Goal: Contribute content: Add original content to the website for others to see

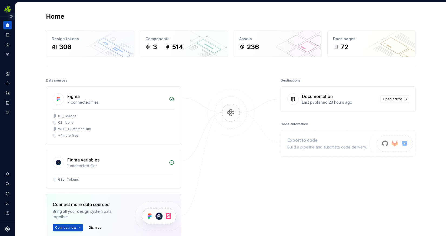
click at [11, 18] on button "Expand sidebar" at bounding box center [12, 17] width 8 height 8
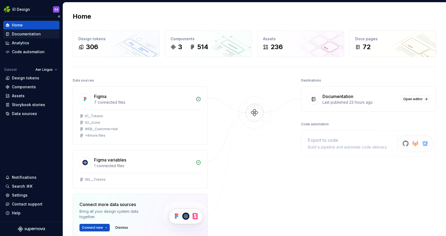
click at [28, 33] on div "Documentation" at bounding box center [26, 33] width 29 height 5
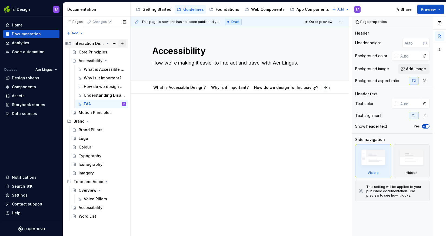
click at [123, 43] on button "Page tree" at bounding box center [123, 44] width 8 height 8
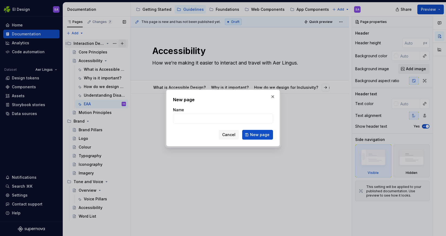
type textarea "*"
type input "Accessibility (Short version)"
click at [263, 134] on span "New page" at bounding box center [259, 134] width 19 height 5
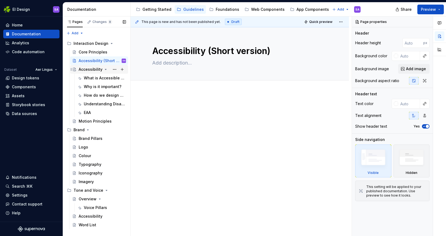
click at [90, 70] on div "Accessibility" at bounding box center [91, 69] width 24 height 5
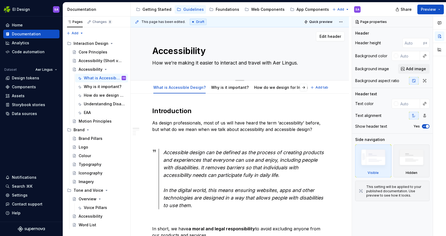
drag, startPoint x: 214, startPoint y: 63, endPoint x: 313, endPoint y: 60, distance: 99.1
click at [313, 60] on textarea "How we’re making it easier to interact and travel with Aer Lingus." at bounding box center [238, 63] width 175 height 9
click at [97, 69] on div "Accessibility" at bounding box center [91, 69] width 24 height 5
click at [102, 59] on div "Accessibility (Short version)" at bounding box center [94, 60] width 31 height 5
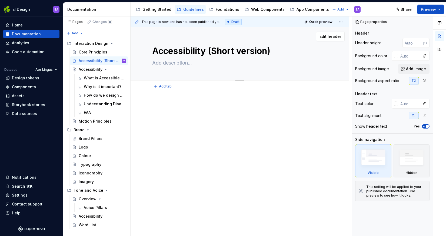
click at [162, 61] on textarea at bounding box center [238, 63] width 175 height 9
paste textarea "How we’re making it easier to interact and travel with Aer Lingus."
type textarea "*"
type textarea "How we’re making it easier to interact and travel with Aer Lingus."
type textarea "*"
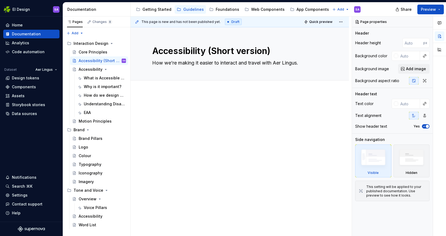
type textarea "How we’re making it easier to interact and travel with Aer Lingus."
click at [174, 119] on div at bounding box center [239, 116] width 175 height 21
type textarea "*"
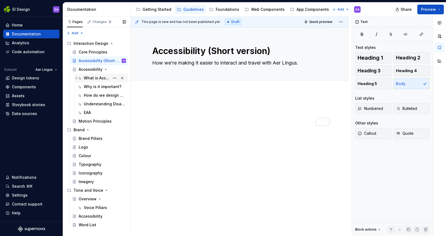
click at [92, 78] on div "What is Accessible Design?" at bounding box center [97, 77] width 26 height 5
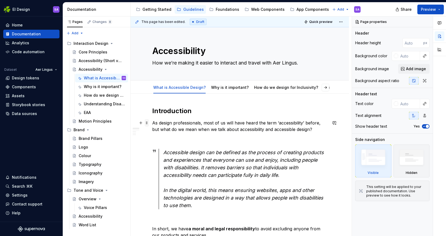
drag, startPoint x: 153, startPoint y: 123, endPoint x: 146, endPoint y: 123, distance: 6.5
click at [199, 129] on p "As design professionals, most of us will have heard the term ‘accessibility’ be…" at bounding box center [239, 126] width 175 height 13
click at [147, 124] on span at bounding box center [147, 123] width 4 height 8
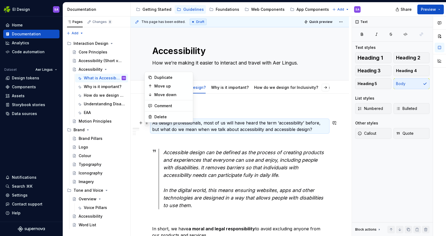
scroll to position [53, 0]
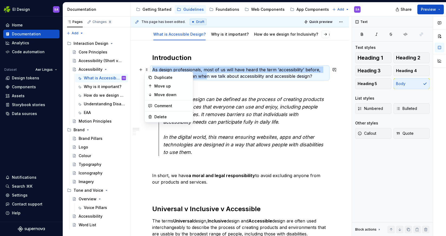
click at [216, 105] on em "Accessible design can be defined as the process of creating products and experi…" at bounding box center [244, 111] width 162 height 28
click at [214, 86] on p "To enrich screen reader interactions, please activate Accessibility in Grammarl…" at bounding box center [239, 86] width 175 height 6
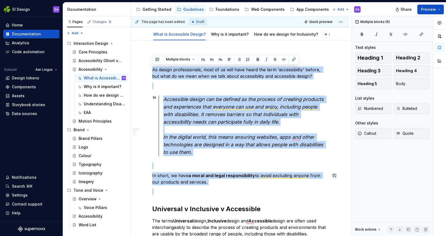
drag, startPoint x: 153, startPoint y: 69, endPoint x: 240, endPoint y: 187, distance: 147.1
copy div "As design professionals, most of us will have heard the term ‘accessibility’ be…"
click at [99, 60] on div "Accessibility (Short version)" at bounding box center [94, 60] width 31 height 5
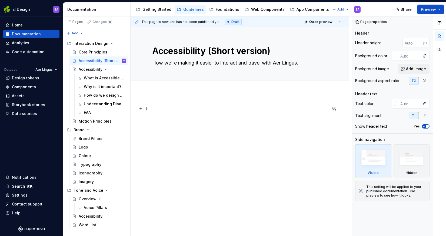
click at [157, 106] on p at bounding box center [239, 109] width 175 height 6
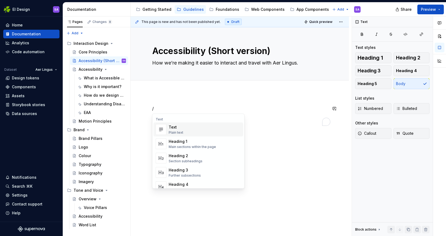
type textarea "*"
click at [185, 146] on div "Main sections within the page" at bounding box center [192, 147] width 47 height 4
click at [183, 158] on div "/" at bounding box center [240, 148] width 219 height 111
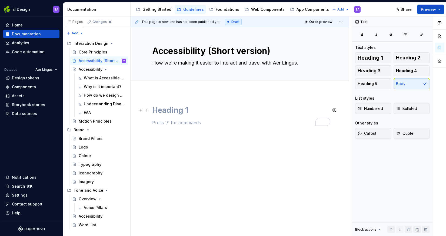
click at [188, 108] on h1 "To enrich screen reader interactions, please activate Accessibility in Grammarl…" at bounding box center [239, 111] width 175 height 10
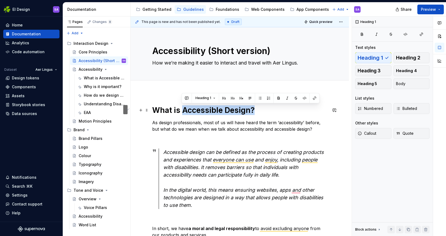
drag, startPoint x: 253, startPoint y: 111, endPoint x: 182, endPoint y: 107, distance: 71.2
click at [182, 107] on h1 "What is Accessible Design?" at bounding box center [239, 111] width 175 height 10
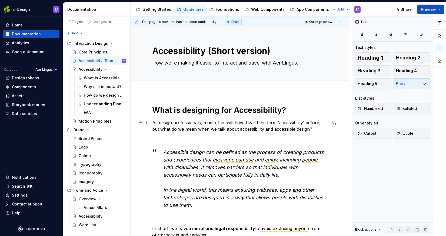
click at [152, 123] on p "As design professionals, most of us will have heard the term ‘accessibility’ be…" at bounding box center [239, 126] width 175 height 13
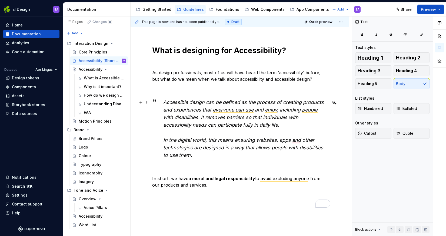
scroll to position [67, 0]
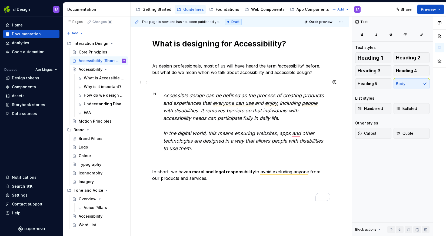
click at [204, 80] on p "To enrich screen reader interactions, please activate Accessibility in Grammarl…" at bounding box center [239, 82] width 175 height 6
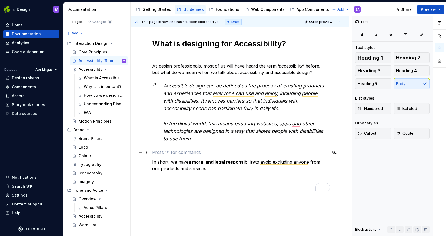
click at [160, 154] on p "To enrich screen reader interactions, please activate Accessibility in Grammarl…" at bounding box center [239, 152] width 175 height 6
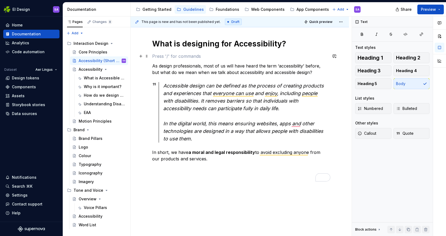
click at [229, 57] on p "To enrich screen reader interactions, please activate Accessibility in Grammarl…" at bounding box center [239, 56] width 175 height 6
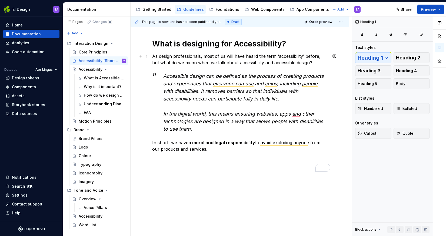
click at [312, 62] on p "As design professionals, most of us will have heard the term ‘accessibility’ be…" at bounding box center [239, 59] width 175 height 13
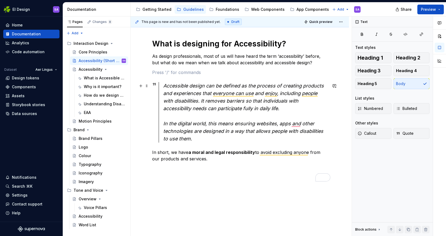
click at [203, 139] on div "Accessible design can be defined as the process of creating products and experi…" at bounding box center [245, 112] width 164 height 61
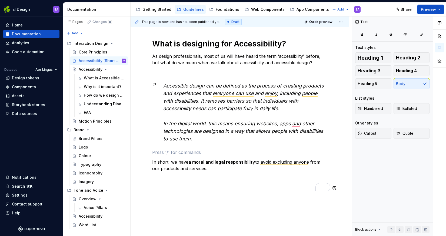
click at [159, 212] on div "What is designing for Accessibility? As design professionals, most of us will h…" at bounding box center [240, 147] width 219 height 243
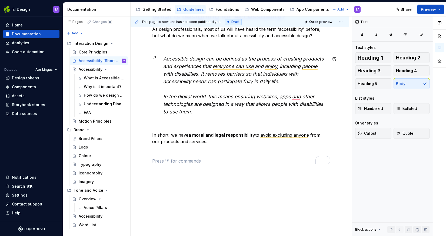
scroll to position [98, 0]
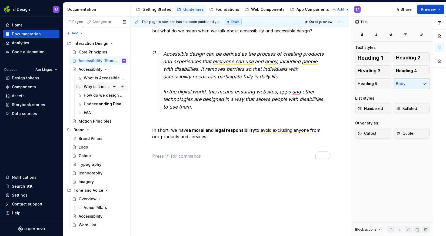
click at [94, 86] on div "Why is it important?" at bounding box center [97, 86] width 26 height 5
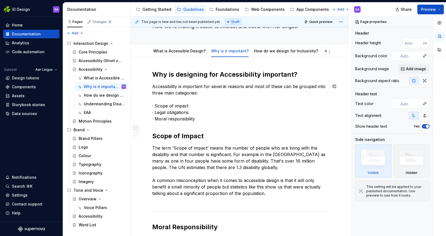
scroll to position [39, 0]
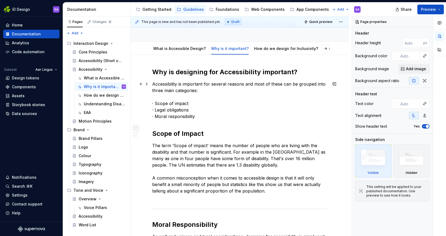
drag, startPoint x: 153, startPoint y: 83, endPoint x: 195, endPoint y: 121, distance: 57.1
click at [200, 114] on p "Accessibility is important for several reasons and most of these can be grouped…" at bounding box center [239, 100] width 175 height 39
click at [197, 117] on p "Accessibility is important for several reasons and most of these can be grouped…" at bounding box center [239, 100] width 175 height 39
click at [153, 85] on p "Accessibility is important for several reasons and most of these can be grouped…" at bounding box center [239, 100] width 175 height 39
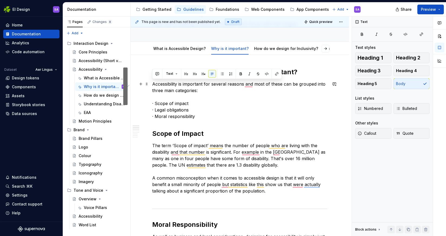
copy p "Accessibility is important for several reasons and most of these can be grouped…"
click at [103, 60] on div "Accessibility (Short version)" at bounding box center [94, 60] width 31 height 5
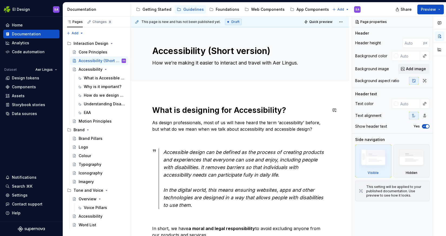
click at [221, 101] on div "What is designing for Accessibility? As design professionals, most of us will h…" at bounding box center [240, 214] width 219 height 243
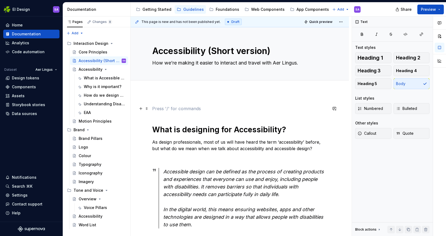
click at [146, 119] on div "What is designing for Accessibility? As design professionals, most of us will h…" at bounding box center [240, 224] width 219 height 262
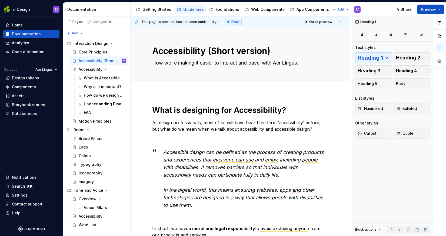
type textarea "*"
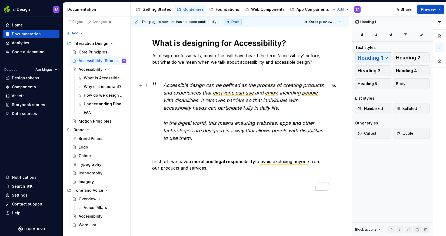
scroll to position [98, 0]
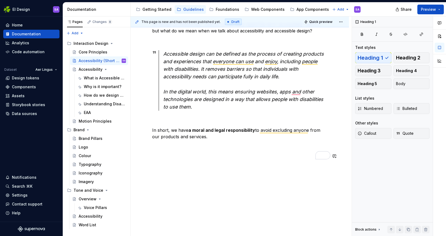
click at [233, 164] on div "What is designing for Accessibility? As design professionals, most of us will h…" at bounding box center [239, 86] width 175 height 159
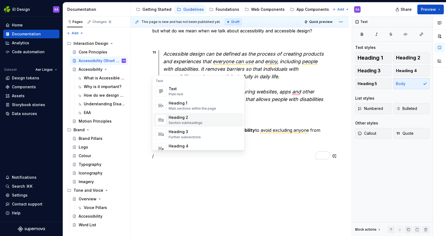
click at [193, 119] on div "Heading 2" at bounding box center [186, 117] width 34 height 5
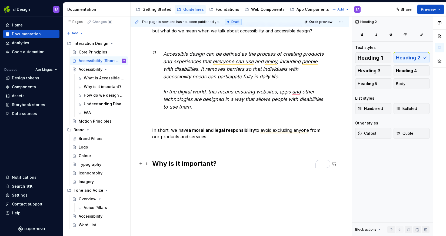
click at [219, 164] on h2 "Why is it important?" at bounding box center [239, 164] width 175 height 9
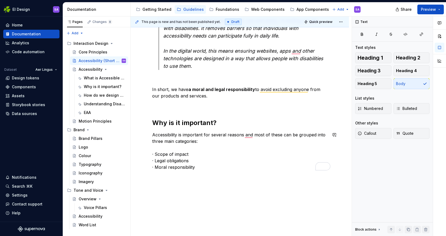
scroll to position [150, 0]
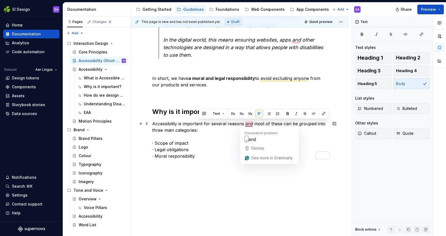
drag, startPoint x: 199, startPoint y: 130, endPoint x: 246, endPoint y: 123, distance: 46.7
click at [246, 123] on p "Accessibility is important for several reasons and most of these can be grouped…" at bounding box center [239, 140] width 175 height 39
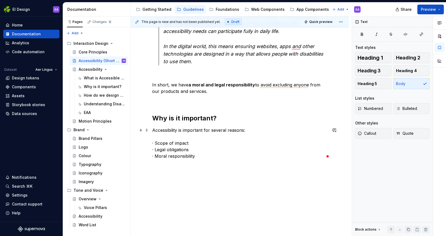
click at [200, 156] on p "Accessibility is important for several reasons: · Scope of impact · Legal oblig…" at bounding box center [239, 143] width 175 height 32
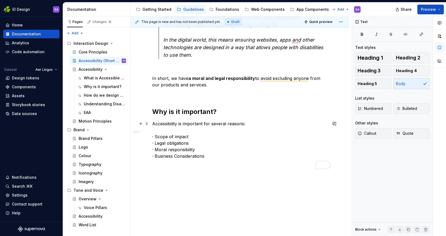
click at [217, 137] on p "Accessibility is important for several reasons: · Scope of impact · Legal oblig…" at bounding box center [239, 140] width 175 height 39
click at [195, 143] on p "Accessibility is important for several reasons: · Scope of impact - 1 in 4 peop…" at bounding box center [239, 143] width 175 height 45
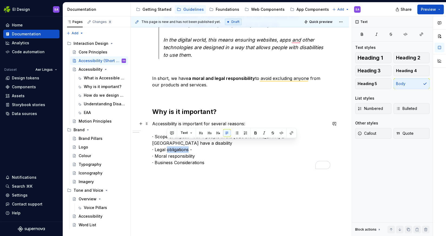
drag, startPoint x: 189, startPoint y: 142, endPoint x: 168, endPoint y: 143, distance: 21.1
click at [168, 143] on p "Accessibility is important for several reasons: · Scope of impact - 1 in 4 peop…" at bounding box center [239, 143] width 175 height 45
click at [213, 144] on p "Accessibility is important for several reasons: · Scope of impact - 1 in 4 peop…" at bounding box center [239, 143] width 175 height 45
click at [193, 135] on p "Accessibility is important for several reasons: · Scope of impact - 1 in 4 peop…" at bounding box center [239, 143] width 175 height 45
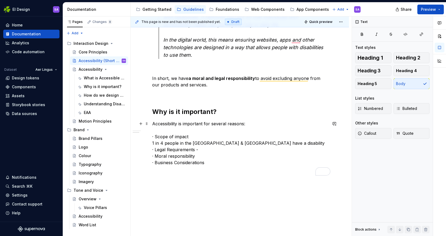
click at [259, 143] on p "Accessibility is important for several reasons: · Scope of impact 1 in 4 people…" at bounding box center [239, 143] width 175 height 45
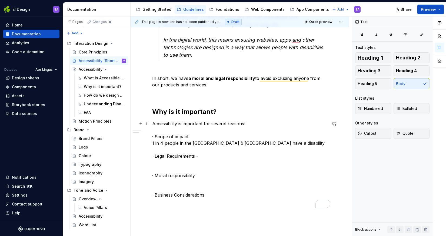
click at [155, 135] on p "Accessibility is important for several reasons: · Scope of impact 1 in 4 people…" at bounding box center [239, 160] width 175 height 78
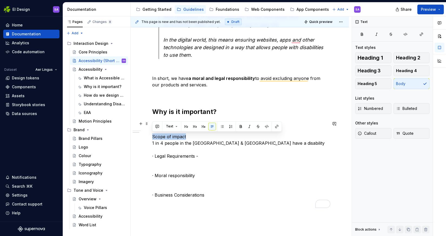
drag, startPoint x: 190, startPoint y: 136, endPoint x: 152, endPoint y: 136, distance: 37.9
click at [152, 136] on p "Accessibility is important for several reasons: Scope of impact 1 in 4 people i…" at bounding box center [239, 160] width 175 height 78
click at [182, 144] on p "Accessibility is important for several reasons: Scope of impact 1 in 4 people i…" at bounding box center [239, 160] width 175 height 78
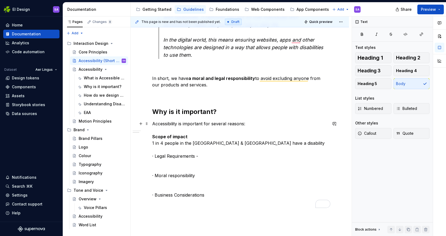
click at [251, 142] on p "Accessibility is important for several reasons: Scope of impact 1 in 4 people i…" at bounding box center [239, 160] width 175 height 78
click at [155, 154] on p "Accessibility is important for several reasons: Scope of impact 1 in 4 people i…" at bounding box center [239, 160] width 175 height 78
click at [196, 155] on p "Accessibility is important for several reasons: Scope of impact 1 in 4 people i…" at bounding box center [239, 160] width 175 height 78
click at [98, 87] on div "Why is it important?" at bounding box center [97, 86] width 26 height 5
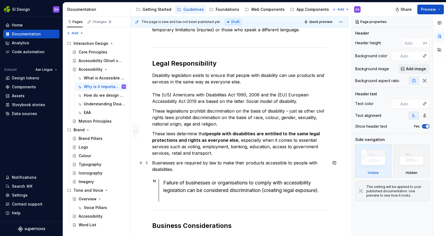
scroll to position [320, 0]
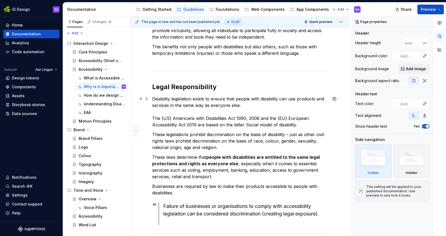
drag, startPoint x: 243, startPoint y: 104, endPoint x: 219, endPoint y: 103, distance: 23.8
click at [153, 99] on p "Disability legislation exists to ensure that people with disability can use pro…" at bounding box center [239, 112] width 175 height 32
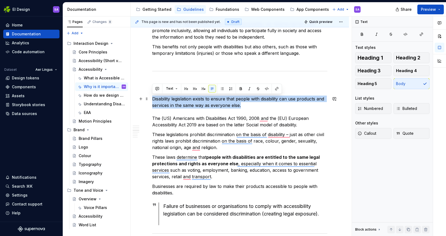
copy p "Disability legislation exists to ensure that people with disability can use pro…"
click at [96, 60] on div "Accessibility (Short version)" at bounding box center [94, 60] width 31 height 5
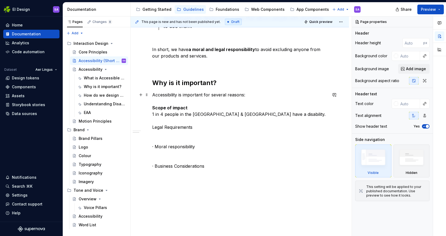
scroll to position [180, 0]
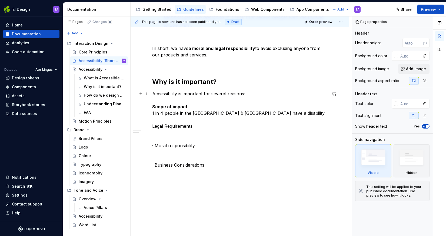
click at [195, 132] on p "Accessibility is important for several reasons: Scope of impact 1 in 4 people i…" at bounding box center [239, 130] width 175 height 78
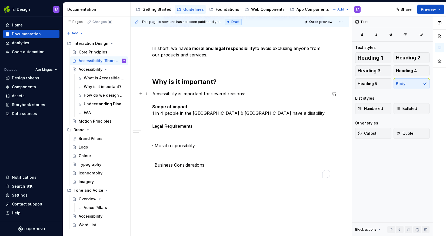
type textarea "*"
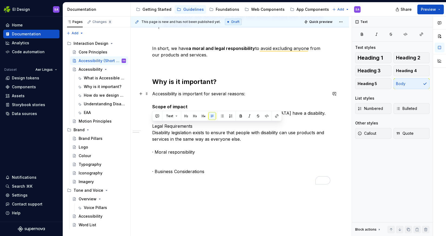
drag, startPoint x: 195, startPoint y: 124, endPoint x: 152, endPoint y: 125, distance: 42.7
click at [152, 125] on div "What is designing for Accessibility? As design professionals, most of us will h…" at bounding box center [240, 87] width 219 height 350
click at [214, 139] on p "Accessibility is important for several reasons: Scope of impact 1 in 4 people i…" at bounding box center [239, 133] width 175 height 84
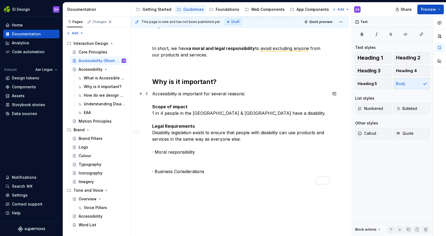
click at [259, 140] on p "Accessibility is important for several reasons: Scope of impact 1 in 4 people i…" at bounding box center [239, 133] width 175 height 84
click at [281, 132] on p "Accessibility is important for several reasons: Scope of impact 1 in 4 people i…" at bounding box center [239, 133] width 175 height 84
click at [324, 138] on p "Accessibility is important for several reasons: Scope of impact 1 in 4 people i…" at bounding box center [239, 133] width 175 height 84
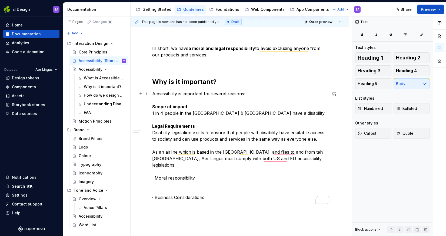
click at [268, 112] on p "Accessibility is important for several reasons: Scope of impact 1 in 4 people i…" at bounding box center [239, 146] width 175 height 110
click at [192, 177] on p "Accessibility is important for several reasons: Scope of impact 1 in 4 people i…" at bounding box center [239, 146] width 175 height 110
click at [103, 87] on div "Why is it important?" at bounding box center [97, 86] width 26 height 5
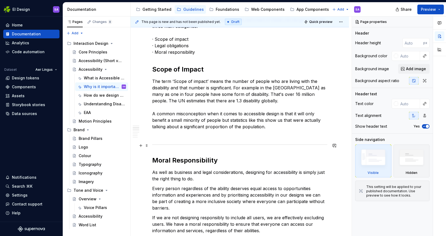
scroll to position [108, 0]
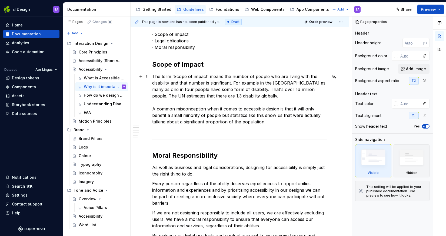
drag, startPoint x: 153, startPoint y: 108, endPoint x: 220, endPoint y: 117, distance: 67.4
click at [271, 118] on p "The term ‘Scope of impact’ means the number of people who are living with the d…" at bounding box center [239, 102] width 175 height 58
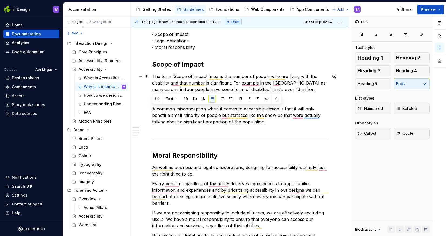
copy p "A common misconception when it comes to accessible design is that it will only …"
click at [96, 60] on div "Accessibility (Short version)" at bounding box center [94, 60] width 31 height 5
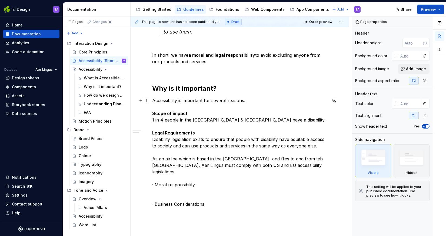
scroll to position [177, 0]
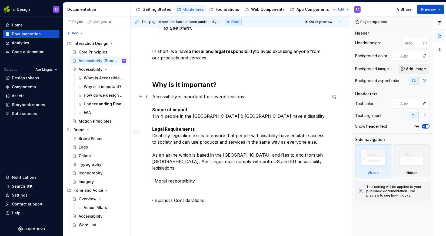
click at [195, 179] on p "Accessibility is important for several reasons: Scope of impact 1 in 4 people i…" at bounding box center [239, 149] width 175 height 110
click at [198, 174] on p "Accessibility is important for several reasons: Scope of impact 1 in 4 people i…" at bounding box center [239, 149] width 175 height 110
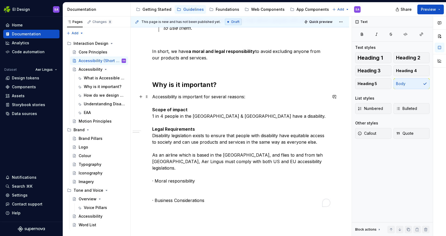
type textarea "*"
click at [278, 153] on p "Accessibility is important for several reasons: Scope of impact 1 in 4 people i…" at bounding box center [239, 149] width 175 height 110
click at [278, 154] on p "Accessibility is important for several reasons: Scope of impact 1 in 4 people i…" at bounding box center [239, 149] width 175 height 110
click at [292, 161] on p "Accessibility is important for several reasons: Scope of impact 1 in 4 people i…" at bounding box center [239, 149] width 175 height 110
click at [430, 9] on span "Preview" at bounding box center [428, 9] width 15 height 5
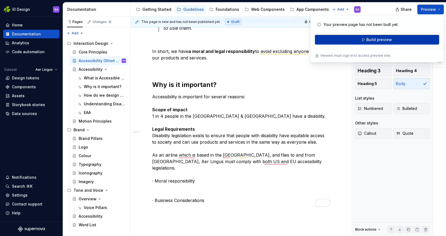
click at [377, 40] on span "Build preview" at bounding box center [380, 39] width 26 height 5
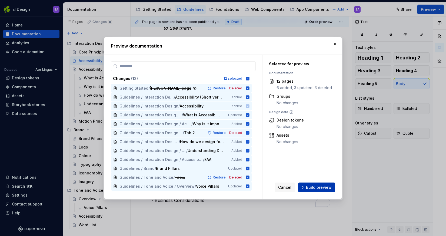
click at [321, 186] on span "Build preview" at bounding box center [319, 187] width 26 height 5
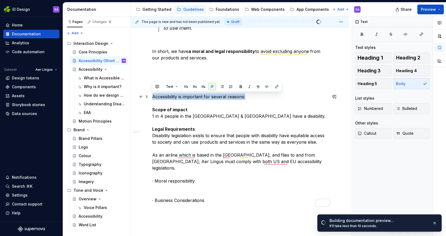
drag, startPoint x: 248, startPoint y: 96, endPoint x: 152, endPoint y: 96, distance: 96.3
click at [152, 96] on p "Accessibility is important for several reasons: Scope of impact 1 in 4 people i…" at bounding box center [239, 149] width 175 height 110
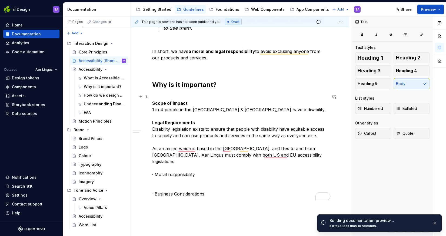
click at [182, 175] on p "Scope of impact 1 in 4 people in the UK & Ireland have a disability. Legal Requ…" at bounding box center [239, 146] width 175 height 104
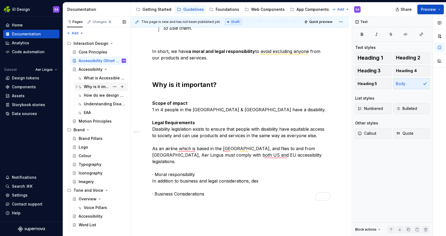
click at [97, 87] on div "Why is it important?" at bounding box center [97, 86] width 26 height 5
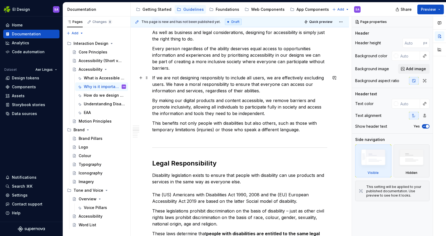
scroll to position [252, 0]
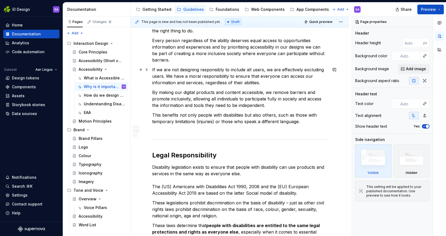
drag, startPoint x: 167, startPoint y: 75, endPoint x: 173, endPoint y: 77, distance: 5.8
click at [267, 85] on p "If we are not designing responsibly to include all users, we are effectively ex…" at bounding box center [239, 76] width 175 height 19
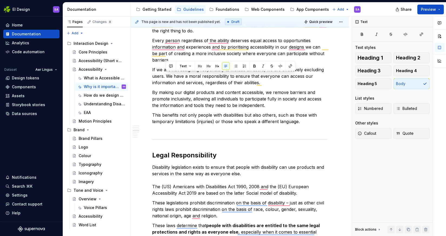
copy p "We have a moral responsibility to ensure that everyone can access our informati…"
click at [97, 59] on div "Accessibility (Short version)" at bounding box center [94, 60] width 31 height 5
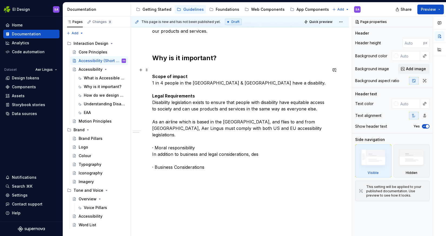
scroll to position [206, 0]
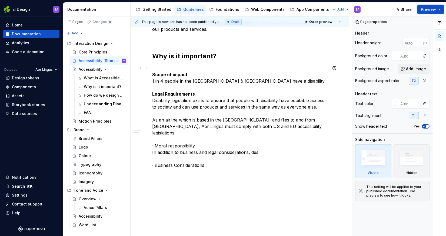
drag, startPoint x: 260, startPoint y: 147, endPoint x: 293, endPoint y: 161, distance: 35.6
click at [148, 146] on div "What is designing for Accessibility? As design professionals, most of us will h…" at bounding box center [240, 71] width 219 height 370
click at [253, 146] on p "Scope of impact 1 in 4 people in the UK & Ireland have a disability. Legal Requ…" at bounding box center [239, 117] width 175 height 104
click at [261, 144] on p "Scope of impact 1 in 4 people in the UK & Ireland have a disability. Legal Requ…" at bounding box center [239, 117] width 175 height 104
click at [259, 146] on p "Scope of impact 1 in 4 people in the UK & Ireland have a disability. Legal Requ…" at bounding box center [239, 117] width 175 height 104
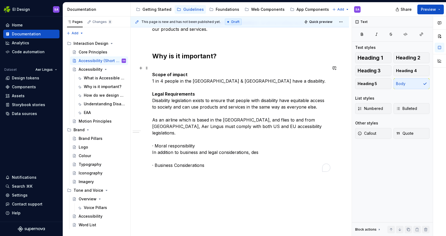
type textarea "*"
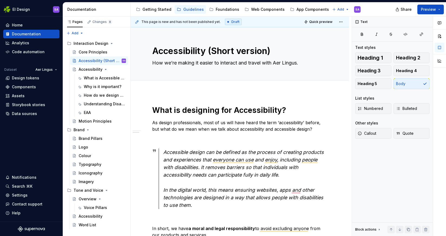
scroll to position [206, 0]
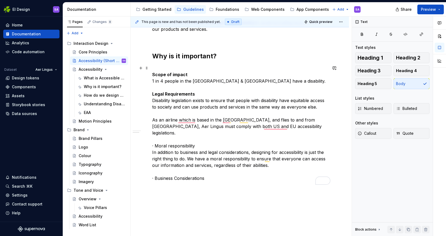
click at [196, 139] on p "Scope of impact 1 in 4 people in the [GEOGRAPHIC_DATA] & [GEOGRAPHIC_DATA] have…" at bounding box center [239, 123] width 175 height 117
click at [155, 139] on p "Scope of impact 1 in 4 people in the [GEOGRAPHIC_DATA] & [GEOGRAPHIC_DATA] have…" at bounding box center [239, 123] width 175 height 117
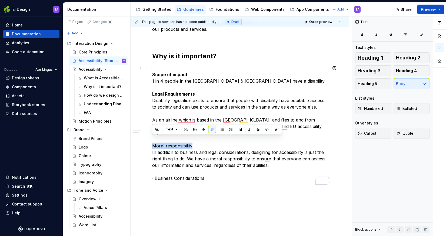
drag, startPoint x: 197, startPoint y: 140, endPoint x: 144, endPoint y: 141, distance: 52.5
click at [144, 141] on div "What is designing for Accessibility? As design professionals, most of us will h…" at bounding box center [240, 77] width 219 height 383
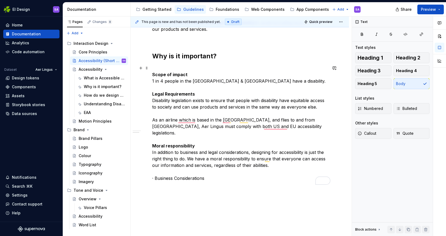
click at [210, 174] on p "Scope of impact 1 in 4 people in the [GEOGRAPHIC_DATA] & [GEOGRAPHIC_DATA] have…" at bounding box center [239, 123] width 175 height 117
drag, startPoint x: 208, startPoint y: 172, endPoint x: 149, endPoint y: 172, distance: 59.3
click at [149, 172] on html "EI Design SA Home Documentation Analytics Code automation Dataset Aer Lingus De…" at bounding box center [223, 118] width 446 height 236
click at [194, 114] on p "Scope of impact 1 in 4 people in the [GEOGRAPHIC_DATA] & [GEOGRAPHIC_DATA] have…" at bounding box center [239, 120] width 175 height 110
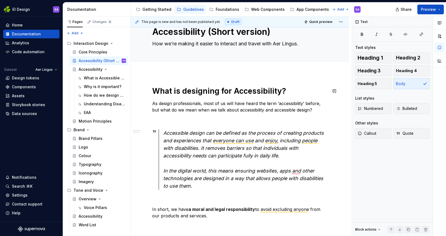
scroll to position [56, 0]
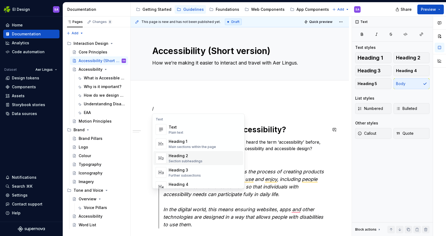
click at [186, 158] on div "Heading 2" at bounding box center [186, 155] width 34 height 5
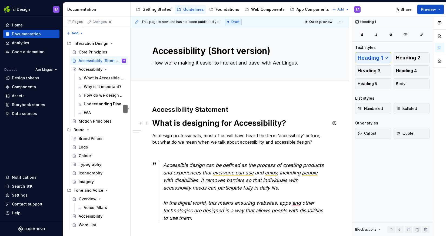
click at [186, 121] on h1 "What is designing for Accessibility?" at bounding box center [239, 124] width 175 height 10
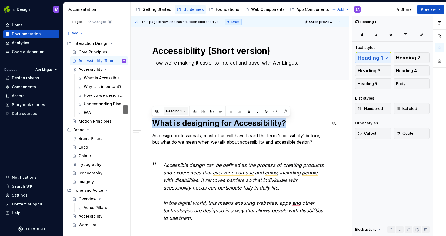
click at [184, 112] on button "Heading 1" at bounding box center [176, 112] width 25 height 8
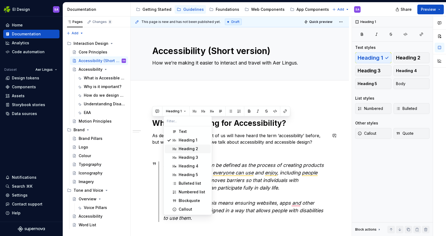
click at [187, 148] on div "Heading 2" at bounding box center [188, 148] width 19 height 5
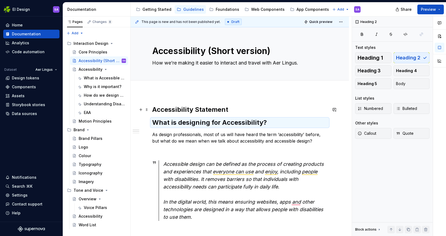
click at [232, 109] on h2 "Accessibility Statement" at bounding box center [239, 110] width 175 height 9
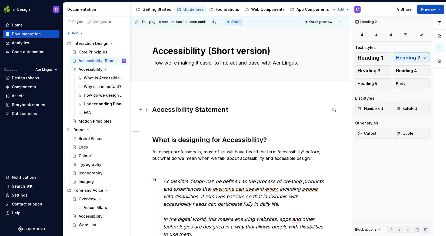
click at [165, 110] on h2 "Accessibility Statement" at bounding box center [239, 119] width 175 height 26
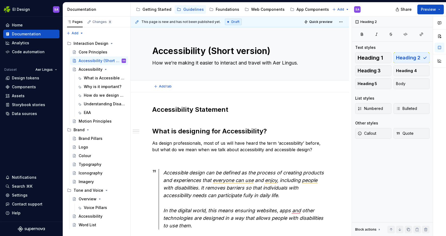
click at [155, 82] on div "Add tab" at bounding box center [240, 87] width 219 height 12
click at [157, 113] on h2 "Accessibility Statement" at bounding box center [239, 114] width 175 height 17
click at [155, 118] on h2 "Accessibility Statement" at bounding box center [239, 114] width 175 height 17
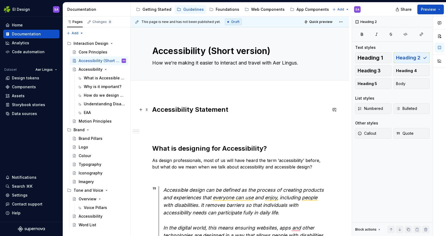
click at [146, 120] on div "This page is new and has not been published yet. Draft Quick preview Accessibil…" at bounding box center [241, 127] width 221 height 220
click at [221, 117] on h2 "Accessibility Statement" at bounding box center [239, 123] width 175 height 35
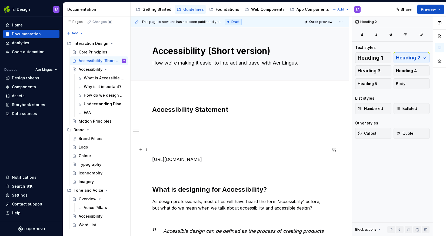
click at [164, 151] on p "To enrich screen reader interactions, please activate Accessibility in Grammarl…" at bounding box center [239, 150] width 175 height 6
click at [221, 171] on p "[URL][DOMAIN_NAME]" at bounding box center [239, 165] width 175 height 19
type textarea "*"
click at [190, 121] on h2 "Accessibility Statement" at bounding box center [239, 114] width 175 height 17
click at [186, 129] on p "To enrich screen reader interactions, please activate Accessibility in Grammarl…" at bounding box center [239, 130] width 175 height 6
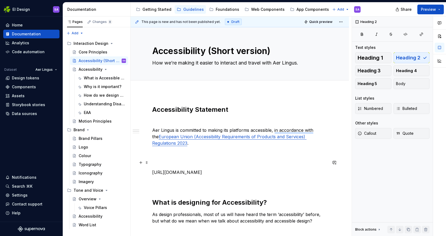
click at [171, 165] on p "To enrich screen reader interactions, please activate Accessibility in Grammarl…" at bounding box center [239, 163] width 175 height 6
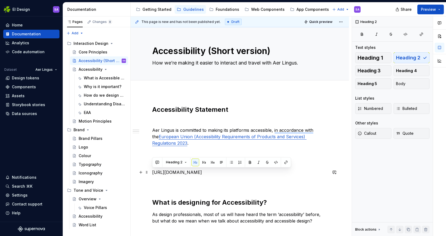
drag, startPoint x: 290, startPoint y: 173, endPoint x: 153, endPoint y: 171, distance: 137.5
click at [153, 171] on p "[URL][DOMAIN_NAME]" at bounding box center [239, 178] width 175 height 19
copy p "[URL][DOMAIN_NAME]"
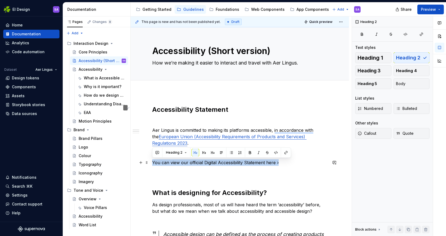
drag, startPoint x: 284, startPoint y: 164, endPoint x: 153, endPoint y: 162, distance: 130.7
click at [153, 162] on p "You can view our official Digital Accessibility Statement here ›" at bounding box center [239, 169] width 175 height 19
click at [285, 153] on button "button" at bounding box center [286, 153] width 8 height 8
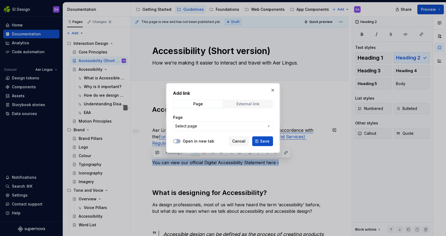
click at [244, 105] on div "External link" at bounding box center [248, 104] width 23 height 4
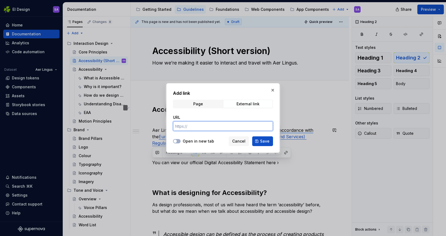
click at [193, 127] on input "URL" at bounding box center [223, 126] width 100 height 10
paste input "[URL][DOMAIN_NAME]"
type input "[URL][DOMAIN_NAME]"
click at [264, 141] on span "Save" at bounding box center [264, 141] width 9 height 5
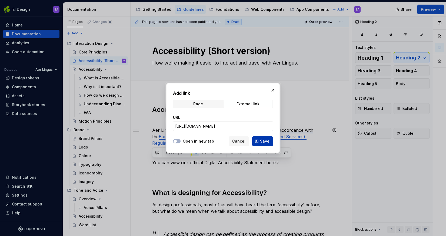
scroll to position [0, 0]
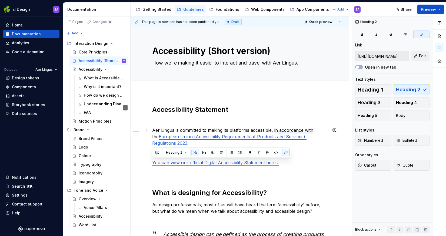
click at [198, 144] on p "Aer Lingus is committed to making its platforms accessible, in accordance with …" at bounding box center [239, 136] width 175 height 19
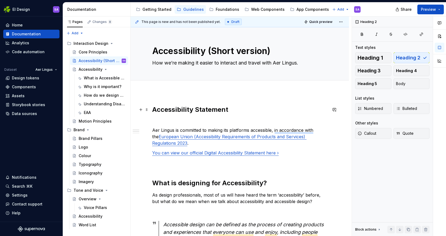
click at [201, 119] on h2 "Accessibility Statement" at bounding box center [239, 114] width 175 height 17
click at [202, 122] on h2 "Accessibility Statement" at bounding box center [239, 114] width 175 height 17
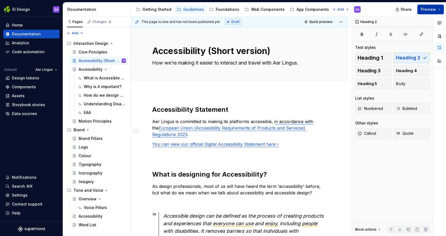
click at [429, 9] on span "Preview" at bounding box center [428, 9] width 15 height 5
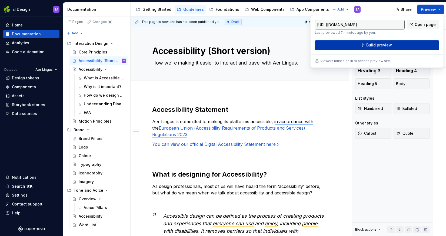
click at [381, 44] on span "Build preview" at bounding box center [380, 44] width 26 height 5
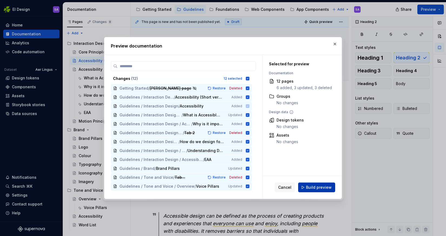
click at [324, 189] on span "Build preview" at bounding box center [319, 187] width 26 height 5
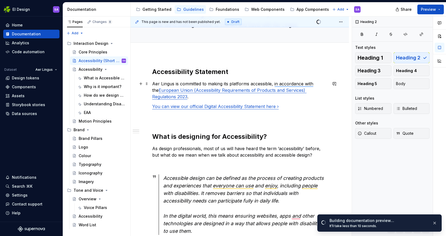
scroll to position [92, 0]
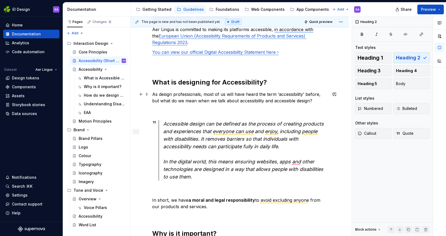
click at [172, 94] on p "As design professionals, most of us will have heard the term ‘accessibility’ be…" at bounding box center [239, 97] width 175 height 13
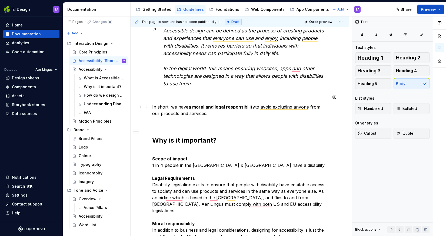
scroll to position [200, 0]
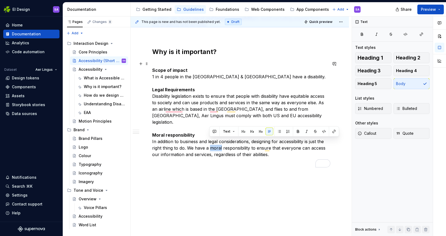
drag, startPoint x: 221, startPoint y: 141, endPoint x: 210, endPoint y: 141, distance: 10.8
click at [210, 141] on p "Scope of impact 1 in 4 people in the [GEOGRAPHIC_DATA] & [GEOGRAPHIC_DATA] have…" at bounding box center [239, 113] width 175 height 104
click at [214, 157] on p "Scope of impact 1 in 4 people in the [GEOGRAPHIC_DATA] & [GEOGRAPHIC_DATA] have…" at bounding box center [239, 113] width 175 height 104
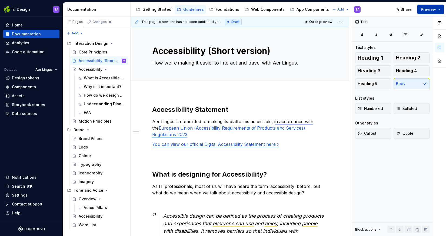
click at [430, 8] on span "Preview" at bounding box center [428, 9] width 15 height 5
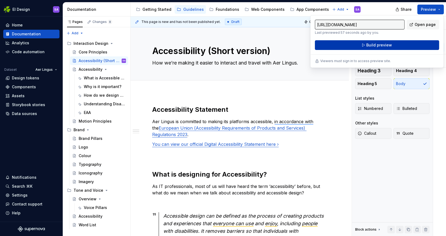
click at [379, 45] on span "Build preview" at bounding box center [380, 44] width 26 height 5
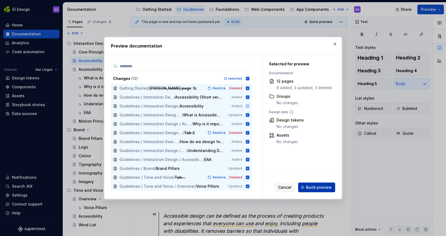
click at [323, 185] on span "Build preview" at bounding box center [319, 187] width 26 height 5
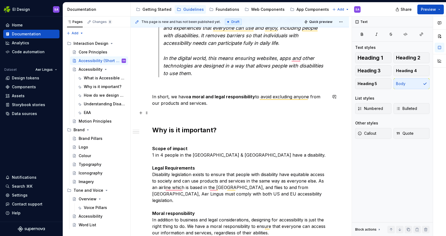
scroll to position [205, 0]
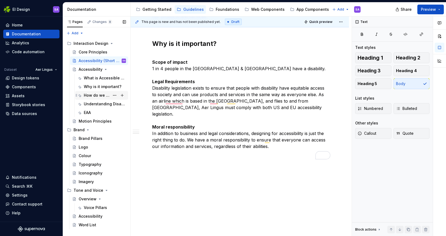
click at [98, 97] on div "How do we design for Inclusivity?" at bounding box center [97, 95] width 26 height 5
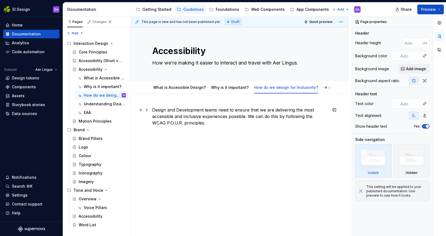
drag, startPoint x: 153, startPoint y: 109, endPoint x: 198, endPoint y: 123, distance: 47.1
click at [198, 123] on p "Design and Development teams need to ensure that we are delivering the most acc…" at bounding box center [239, 129] width 175 height 45
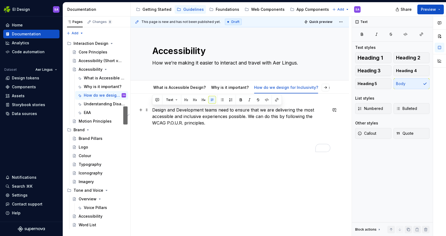
copy p "Design and Development teams need to ensure that we are delivering the most acc…"
click at [98, 58] on div "Accessibility (Short version)" at bounding box center [94, 60] width 31 height 5
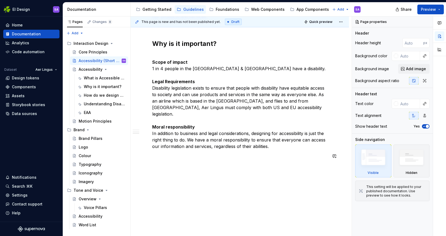
click at [227, 160] on p at bounding box center [239, 163] width 175 height 6
click at [150, 157] on div "Accessibility Statement Aer Lingus is committed to making its platforms accessi…" at bounding box center [240, 26] width 219 height 433
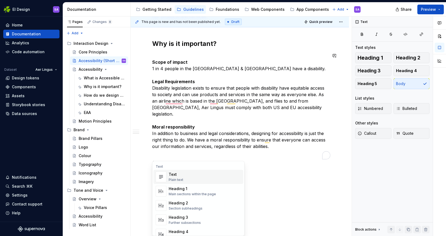
type textarea "*"
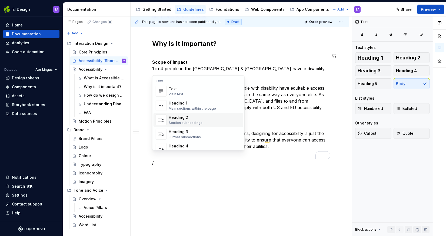
click at [201, 117] on div "Heading 2" at bounding box center [186, 117] width 34 height 5
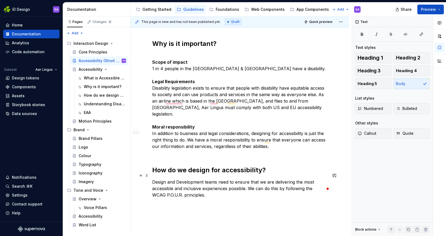
scroll to position [315, 0]
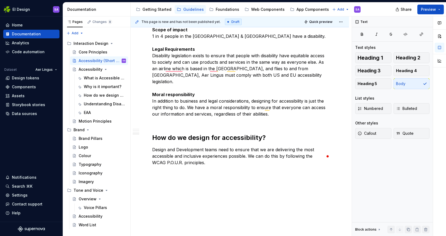
type textarea "*"
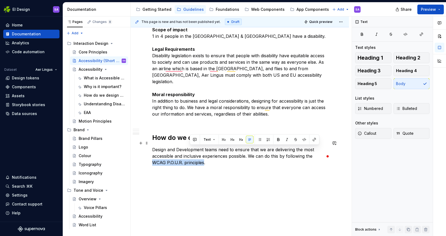
drag, startPoint x: 315, startPoint y: 149, endPoint x: 189, endPoint y: 155, distance: 125.7
click at [189, 155] on p "Design and Development teams need to ensure that we are delivering the most acc…" at bounding box center [239, 156] width 175 height 19
click at [314, 139] on button "button" at bounding box center [315, 140] width 8 height 8
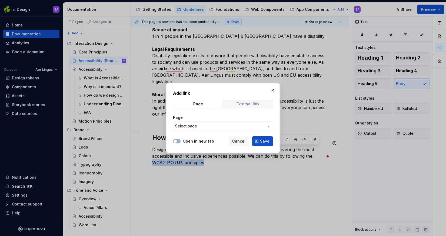
click at [254, 102] on div "External link" at bounding box center [248, 104] width 23 height 4
click at [195, 126] on input "URL" at bounding box center [223, 126] width 100 height 10
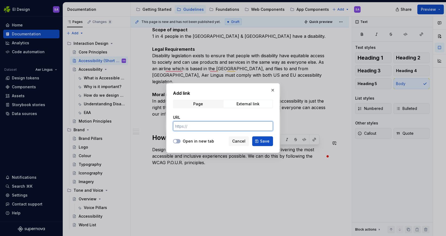
paste input "[URL][DOMAIN_NAME]"
type input "[URL][DOMAIN_NAME]"
click at [263, 137] on button "Save" at bounding box center [262, 142] width 21 height 10
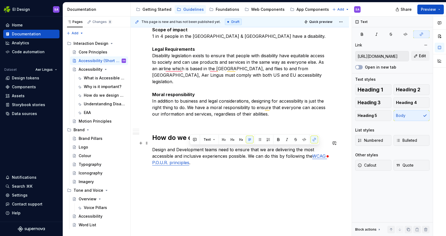
click at [207, 157] on p "Design and Development teams need to ensure that we are delivering the most acc…" at bounding box center [239, 156] width 175 height 19
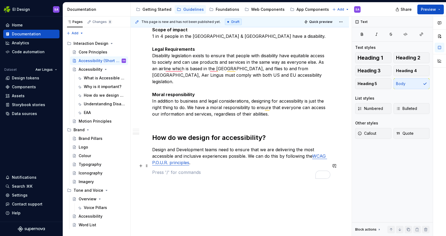
click at [195, 169] on p "To enrich screen reader interactions, please activate Accessibility in Grammarl…" at bounding box center [239, 172] width 175 height 6
click at [200, 156] on p "Design and Development teams need to ensure that we are delivering the most acc…" at bounding box center [239, 156] width 175 height 19
click at [153, 179] on p "Practical applications of these principles" at bounding box center [239, 182] width 175 height 6
click at [237, 179] on p "Practical applications of these principles" at bounding box center [239, 182] width 175 height 6
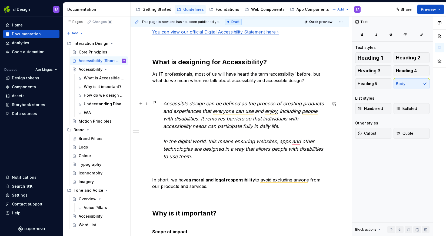
scroll to position [98, 0]
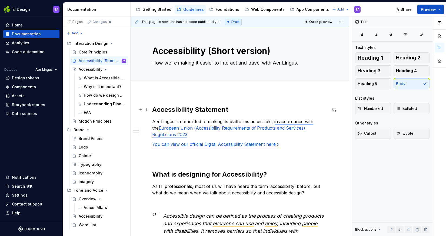
click at [153, 110] on h2 "Accessibility Statement" at bounding box center [239, 110] width 175 height 9
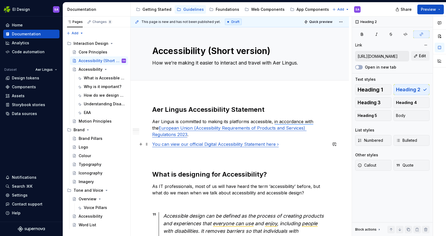
click at [188, 144] on link "You can view our official Digital Accessibility Statement here ›" at bounding box center [215, 144] width 127 height 5
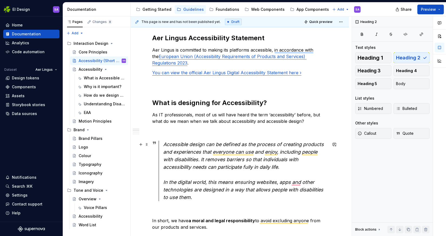
scroll to position [72, 0]
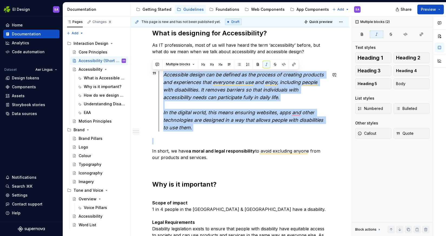
drag, startPoint x: 165, startPoint y: 74, endPoint x: 196, endPoint y: 133, distance: 67.2
click at [196, 134] on div "Aer Lingus Accessibility Statement Aer Lingus is committed to making its platfo…" at bounding box center [239, 171] width 175 height 415
click at [259, 64] on button "button" at bounding box center [258, 65] width 8 height 8
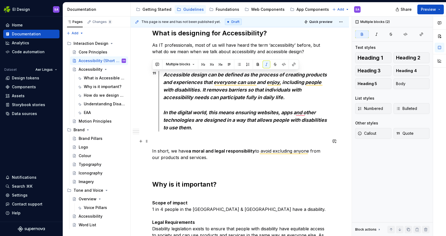
click at [212, 138] on p "To enrich screen reader interactions, please activate Accessibility in Grammarl…" at bounding box center [239, 141] width 175 height 6
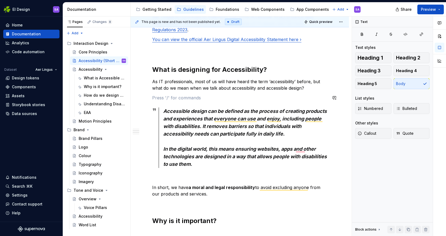
click at [221, 92] on div "Aer Lingus Accessibility Statement Aer Lingus is committed to making its platfo…" at bounding box center [239, 208] width 175 height 415
click at [267, 206] on p "To enrich screen reader interactions, please activate Accessibility in Grammarl…" at bounding box center [239, 204] width 175 height 6
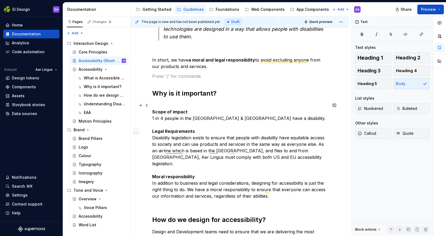
click at [263, 120] on p "Scope of impact 1 in 4 people in the [GEOGRAPHIC_DATA] & [GEOGRAPHIC_DATA] have…" at bounding box center [239, 154] width 175 height 104
click at [103, 88] on div "Why is it important?" at bounding box center [97, 86] width 26 height 5
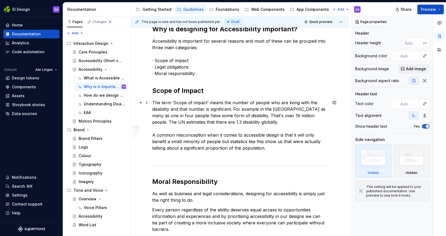
click at [153, 134] on p "The term ‘Scope of impact’ means the number of people who are living with the d…" at bounding box center [239, 129] width 175 height 58
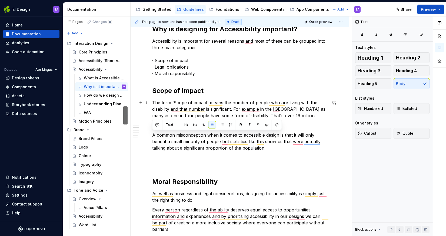
scroll to position [82, 0]
copy p "A common misconception when it comes to accessible design is that it will only …"
click at [94, 60] on div "Accessibility (Short version)" at bounding box center [94, 60] width 31 height 5
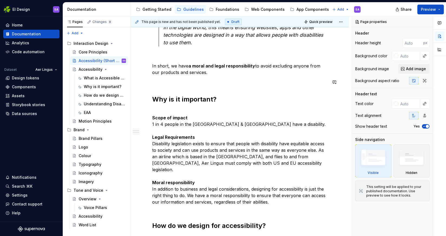
scroll to position [241, 0]
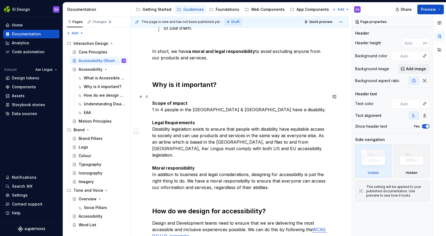
click at [260, 109] on p "Scope of impact 1 in 4 people in the [GEOGRAPHIC_DATA] & [GEOGRAPHIC_DATA] have…" at bounding box center [239, 146] width 175 height 104
click at [156, 108] on p "Scope of impact 1 in 4 people in the [GEOGRAPHIC_DATA] & [GEOGRAPHIC_DATA] have…" at bounding box center [239, 146] width 175 height 104
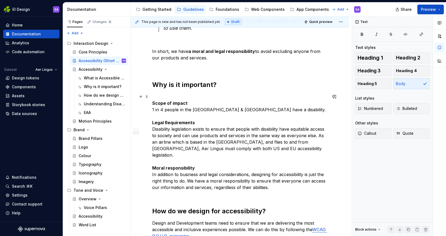
click at [153, 111] on p "Scope of impact 1 in 4 people in the [GEOGRAPHIC_DATA] & [GEOGRAPHIC_DATA] have…" at bounding box center [239, 146] width 175 height 104
click at [155, 108] on p "Scope of impact 1 in 4 people in the [GEOGRAPHIC_DATA] & [GEOGRAPHIC_DATA] have…" at bounding box center [239, 146] width 175 height 104
type textarea "*"
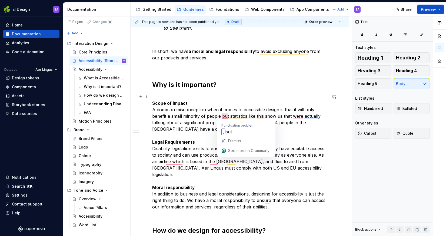
click at [220, 115] on p "Scope of impact A common misconception when it comes to accessible design is th…" at bounding box center [239, 155] width 175 height 123
click at [255, 114] on p "Scope of impact A common misconception when it comes to accessible design is th…" at bounding box center [239, 155] width 175 height 123
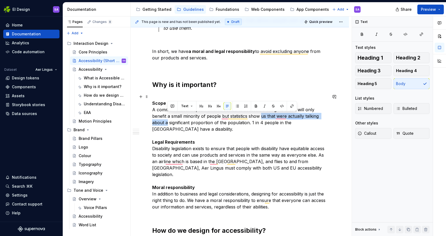
drag, startPoint x: 167, startPoint y: 122, endPoint x: 262, endPoint y: 117, distance: 94.8
click at [262, 117] on p "Scope of impact A common misconception when it comes to accessible design is th…" at bounding box center [239, 155] width 175 height 123
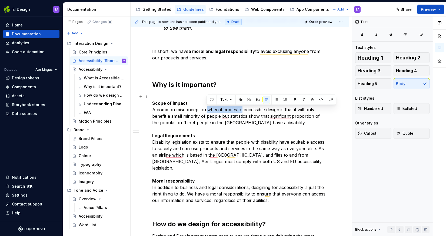
drag, startPoint x: 242, startPoint y: 110, endPoint x: 208, endPoint y: 110, distance: 34.1
click at [208, 110] on p "Scope of impact A common misconception when it comes to accessible design is th…" at bounding box center [239, 152] width 175 height 117
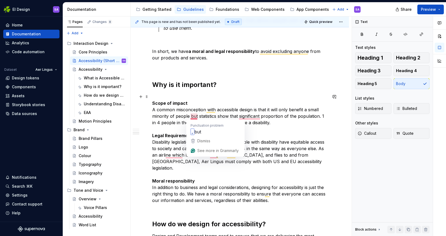
click at [189, 115] on p "Scope of impact A common misconception with accessible design is that it will o…" at bounding box center [239, 152] width 175 height 117
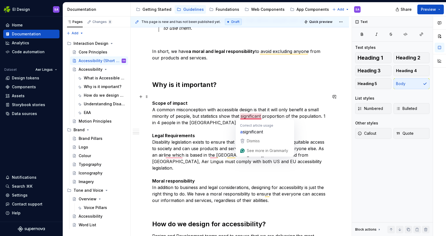
click at [239, 115] on p "Scope of impact A common misconception with accessible design is that it will o…" at bounding box center [239, 152] width 175 height 117
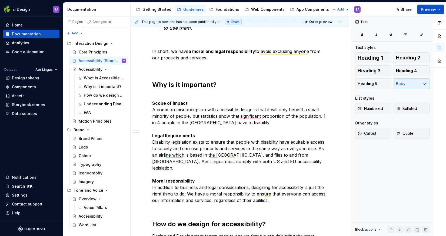
type textarea "*"
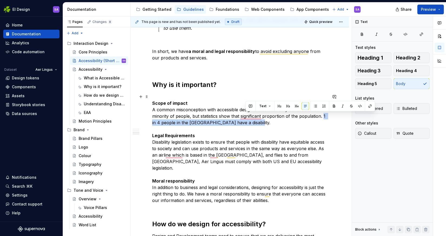
drag, startPoint x: 321, startPoint y: 121, endPoint x: 323, endPoint y: 115, distance: 6.2
click at [323, 115] on p "Scope of impact A common misconception with accessible design is that it will o…" at bounding box center [239, 152] width 175 height 117
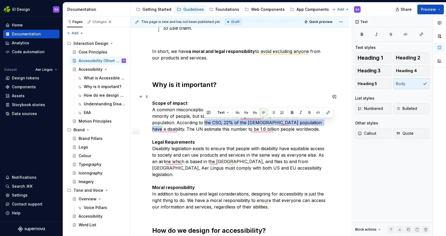
drag, startPoint x: 203, startPoint y: 122, endPoint x: 311, endPoint y: 124, distance: 108.0
click at [311, 124] on p "Scope of impact A common misconception with accessible design is that it will o…" at bounding box center [239, 155] width 175 height 123
click at [327, 109] on button "button" at bounding box center [329, 113] width 8 height 8
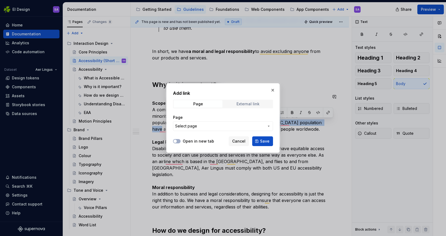
click at [243, 102] on span "External link" at bounding box center [248, 104] width 49 height 8
click at [193, 127] on input "URL" at bounding box center [223, 126] width 100 height 10
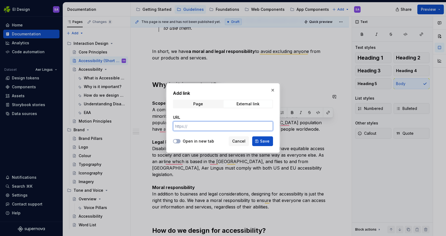
paste input "[URL][DOMAIN_NAME]"
type input "[URL][DOMAIN_NAME]"
click at [267, 141] on span "Save" at bounding box center [264, 141] width 9 height 5
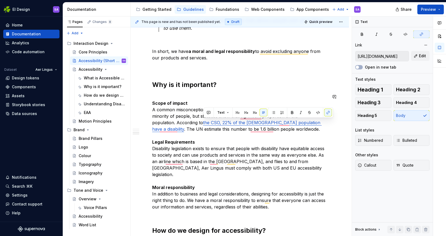
click at [267, 141] on p "Scope of impact A common misconception with accessible design is that it will o…" at bounding box center [239, 155] width 175 height 123
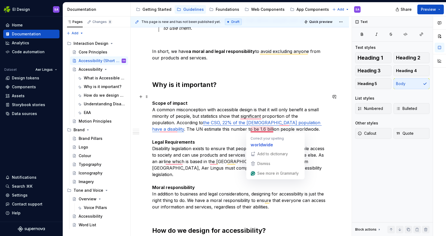
click at [269, 128] on p "Scope of impact A common misconception with accessible design is that it will o…" at bounding box center [239, 155] width 175 height 123
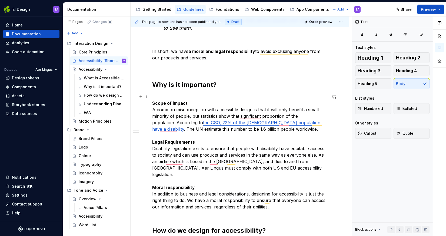
click at [266, 144] on p "Scope of impact A common misconception with accessible design is that it will o…" at bounding box center [239, 155] width 175 height 123
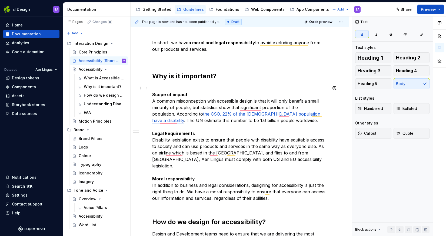
scroll to position [251, 0]
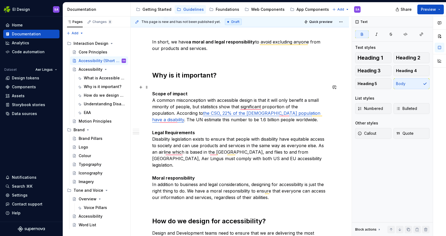
click at [278, 159] on p "Scope of impact A common misconception with accessible design is that it will o…" at bounding box center [239, 145] width 175 height 123
click at [206, 159] on p "Scope of impact A common misconception with accessible design is that it will o…" at bounding box center [239, 145] width 175 height 123
click at [318, 145] on p "Scope of impact A common misconception with accessible design is that it will o…" at bounding box center [239, 145] width 175 height 123
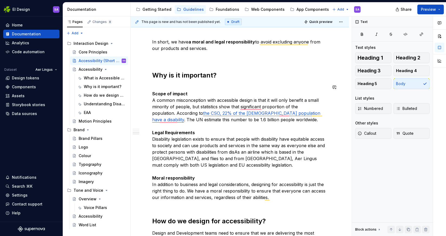
type textarea "*"
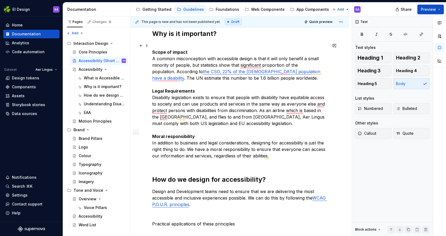
scroll to position [295, 0]
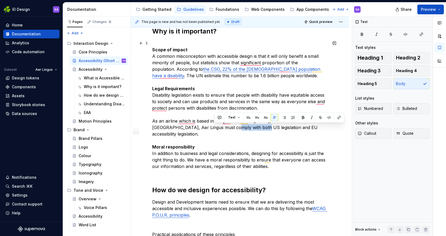
drag, startPoint x: 242, startPoint y: 127, endPoint x: 215, endPoint y: 128, distance: 27.6
click at [215, 128] on p "Scope of impact A common misconception with accessible design is that it will o…" at bounding box center [239, 108] width 175 height 136
click at [337, 117] on button "button" at bounding box center [339, 118] width 8 height 8
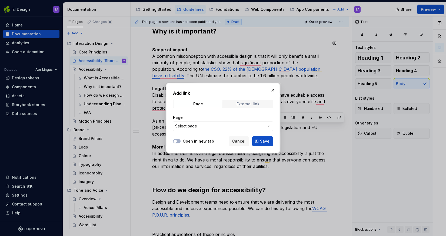
click at [242, 102] on div "External link" at bounding box center [248, 104] width 23 height 4
click at [192, 125] on input "URL" at bounding box center [223, 126] width 100 height 10
paste input "[URL][DOMAIN_NAME]"
type input "[URL][DOMAIN_NAME]"
click at [264, 140] on span "Save" at bounding box center [264, 141] width 9 height 5
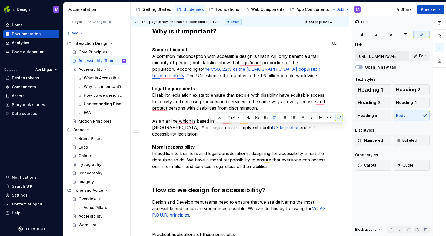
click at [269, 139] on p "Scope of impact A common misconception with accessible design is that it will o…" at bounding box center [239, 108] width 175 height 136
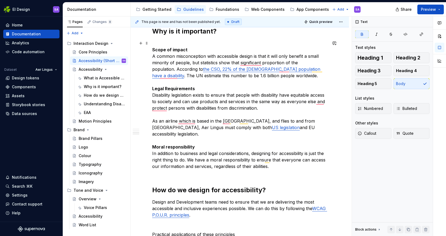
click at [285, 128] on p "Scope of impact A common misconception with accessible design is that it will o…" at bounding box center [239, 108] width 175 height 136
click at [280, 126] on p "Scope of impact A common misconception with accessible design is that it will o…" at bounding box center [239, 108] width 175 height 136
type textarea "*"
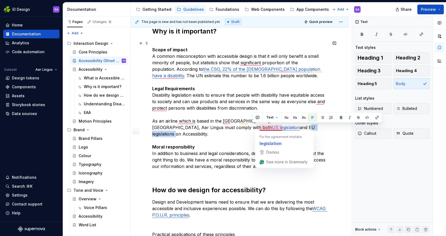
drag, startPoint x: 253, startPoint y: 127, endPoint x: 282, endPoint y: 128, distance: 29.0
click at [282, 128] on p "Scope of impact A common misconception with accessible design is that it will o…" at bounding box center [239, 108] width 175 height 136
click at [286, 127] on p "Scope of impact A common misconception with accessible design is that it will o…" at bounding box center [239, 108] width 175 height 136
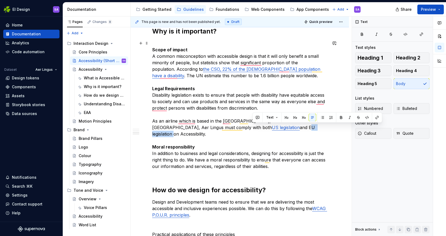
drag, startPoint x: 253, startPoint y: 127, endPoint x: 280, endPoint y: 127, distance: 26.8
click at [280, 127] on p "Scope of impact A common misconception with accessible design is that it will o…" at bounding box center [239, 108] width 175 height 136
click at [377, 118] on button "button" at bounding box center [378, 118] width 8 height 8
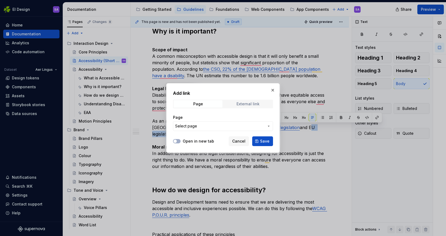
click at [256, 104] on div "External link" at bounding box center [248, 104] width 23 height 4
click at [199, 126] on input "URL" at bounding box center [223, 126] width 100 height 10
paste input "[URL][DOMAIN_NAME]"
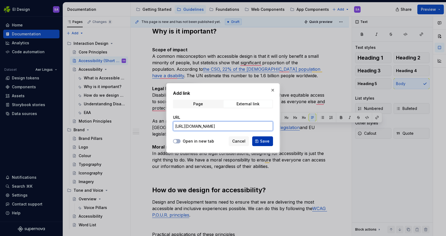
type input "[URL][DOMAIN_NAME]"
click at [265, 144] on span "Save" at bounding box center [264, 141] width 9 height 5
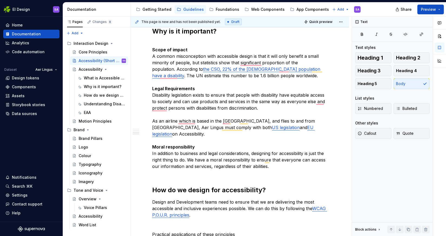
click at [265, 144] on p "Scope of impact A common misconception with accessible design is that it will o…" at bounding box center [239, 108] width 175 height 136
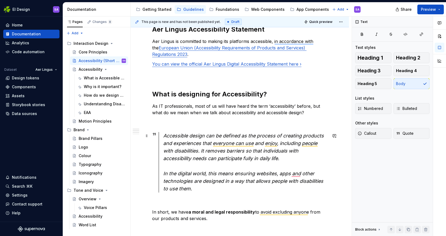
scroll to position [100, 0]
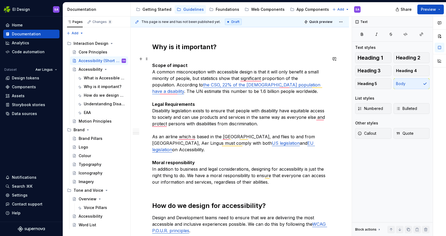
click at [241, 77] on p "Scope of impact A common misconception with accessible design is that it will o…" at bounding box center [239, 124] width 175 height 136
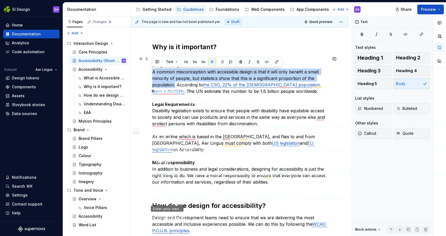
drag, startPoint x: 176, startPoint y: 85, endPoint x: 152, endPoint y: 72, distance: 27.5
click at [152, 72] on div "Aer Lingus Accessibility Statement Aer Lingus is committed to making its platfo…" at bounding box center [240, 81] width 219 height 537
copy p "A common misconception with accessible design is that it will only benefit a sm…"
click at [232, 74] on p "Scope of impact A common misconception with accessible design is that it will o…" at bounding box center [239, 124] width 175 height 136
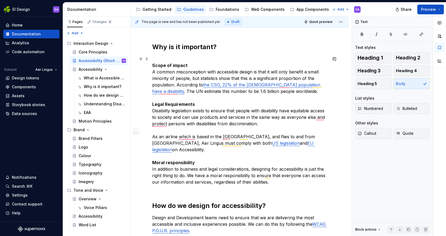
click at [255, 79] on p "Scope of impact A common misconception with accessible design is that it will o…" at bounding box center [239, 124] width 175 height 136
click at [195, 84] on p "Scope of impact A common misconception with accessible design is that it will o…" at bounding box center [239, 124] width 175 height 136
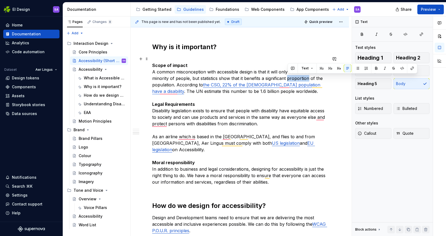
drag, startPoint x: 310, startPoint y: 77, endPoint x: 289, endPoint y: 77, distance: 20.8
click at [289, 77] on p "Scope of impact A common misconception with accessible design is that it will o…" at bounding box center [239, 124] width 175 height 136
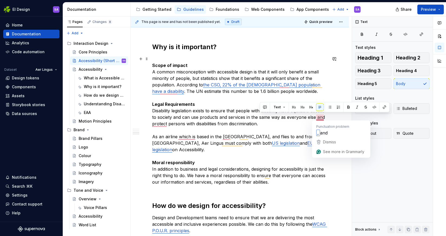
drag, startPoint x: 315, startPoint y: 124, endPoint x: 317, endPoint y: 118, distance: 6.1
click at [317, 118] on p "Scope of impact A common misconception with accessible design is that it will o…" at bounding box center [239, 124] width 175 height 136
click at [285, 125] on p "Scope of impact A common misconception with accessible design is that it will o…" at bounding box center [239, 124] width 175 height 136
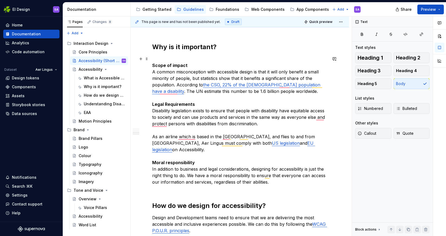
click at [324, 116] on p "Scope of impact A common misconception with accessible design is that it will o…" at bounding box center [239, 124] width 175 height 136
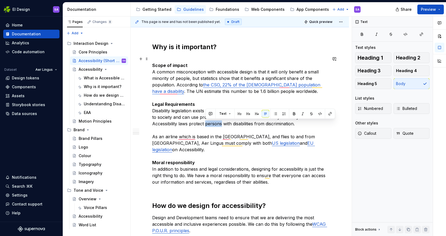
drag, startPoint x: 222, startPoint y: 123, endPoint x: 206, endPoint y: 123, distance: 16.3
click at [206, 123] on p "Scope of impact A common misconception with accessible design is that it will o…" at bounding box center [239, 124] width 175 height 136
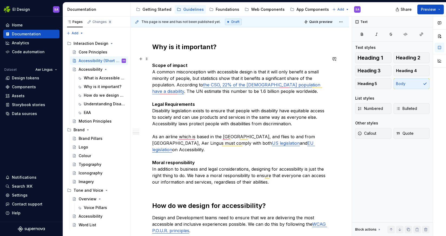
click at [247, 124] on p "Scope of impact A common misconception with accessible design is that it will o…" at bounding box center [239, 124] width 175 height 136
click at [429, 7] on span "Preview" at bounding box center [428, 9] width 15 height 5
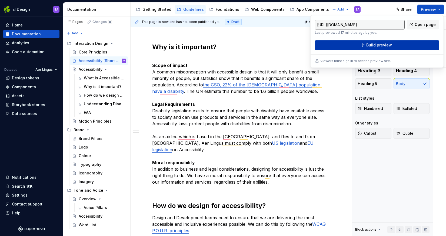
click at [377, 45] on span "Build preview" at bounding box center [380, 44] width 26 height 5
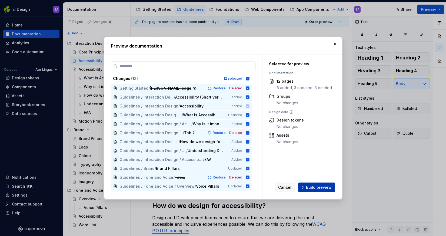
click at [312, 187] on span "Build preview" at bounding box center [319, 187] width 26 height 5
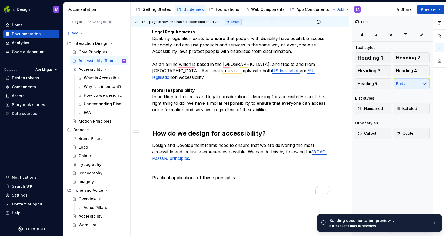
scroll to position [386, 0]
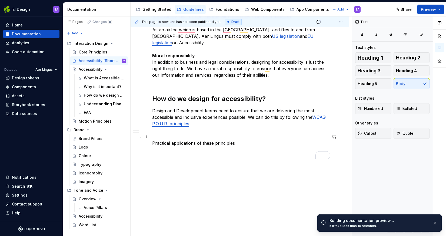
click at [244, 140] on p "Practical applications of these principles" at bounding box center [239, 143] width 175 height 6
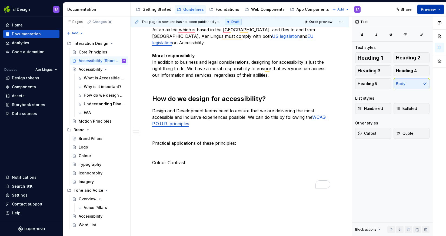
click at [429, 10] on span "Preview" at bounding box center [428, 9] width 15 height 5
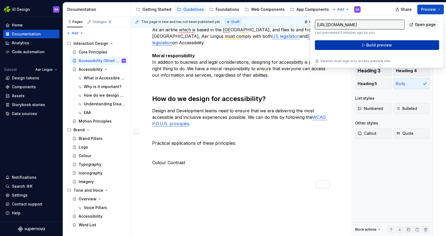
click at [382, 45] on span "Build preview" at bounding box center [380, 44] width 26 height 5
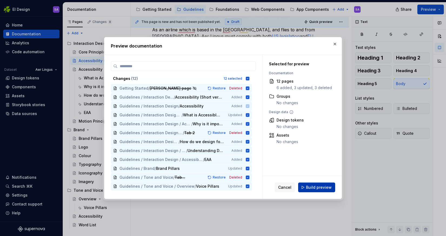
click at [323, 189] on span "Build preview" at bounding box center [319, 187] width 26 height 5
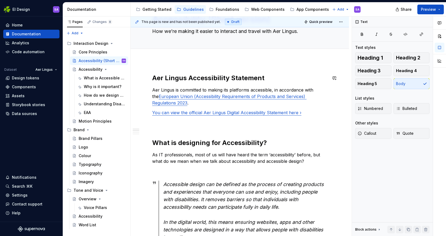
scroll to position [0, 0]
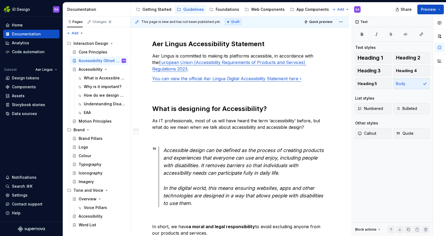
type textarea "*"
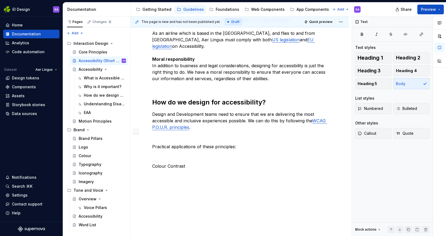
scroll to position [416, 0]
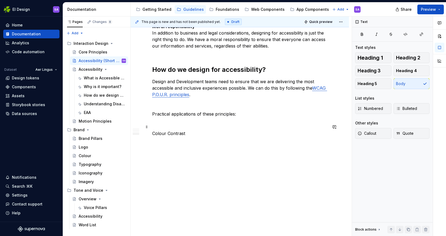
click at [192, 130] on p "Colour Contrast" at bounding box center [239, 133] width 175 height 6
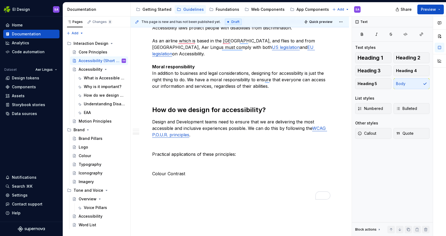
scroll to position [343, 0]
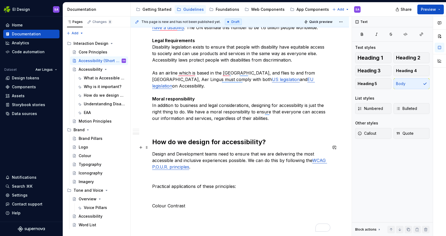
click at [197, 160] on p "Design and Development teams need to ensure that we are delivering the most acc…" at bounding box center [239, 160] width 175 height 19
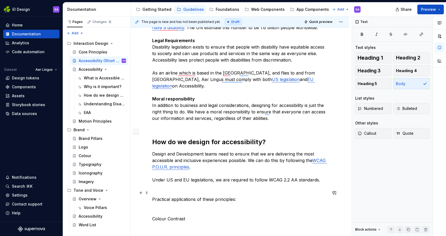
click at [157, 196] on p "Practical applications of these principles:" at bounding box center [239, 199] width 175 height 6
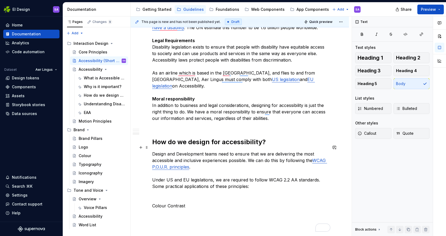
click at [248, 180] on p "Design and Development teams need to ensure that we are delivering the most acc…" at bounding box center [239, 170] width 175 height 39
click at [205, 198] on p "Colour Contrast" at bounding box center [239, 199] width 175 height 13
type textarea "*"
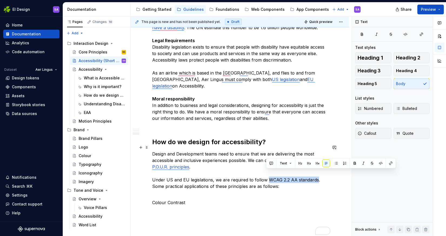
drag, startPoint x: 267, startPoint y: 173, endPoint x: 316, endPoint y: 173, distance: 49.2
click at [316, 173] on p "Design and Development teams need to ensure that we are delivering the most acc…" at bounding box center [239, 170] width 175 height 39
click at [392, 162] on button "button" at bounding box center [391, 164] width 8 height 8
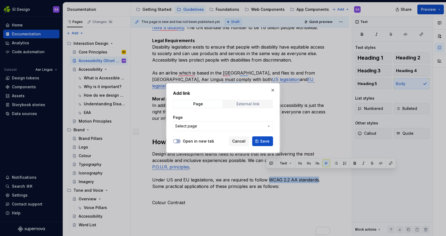
click at [257, 103] on div "External link" at bounding box center [248, 104] width 23 height 4
click at [202, 126] on input "URL" at bounding box center [223, 126] width 100 height 10
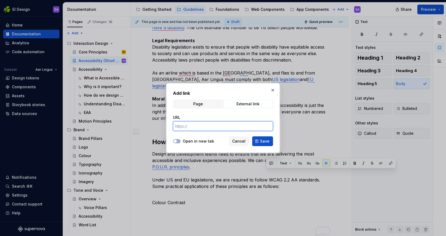
paste input "https://www.w3.org/TR/WCAG22/"
type input "https://www.w3.org/TR/WCAG22/"
click at [265, 141] on span "Save" at bounding box center [264, 141] width 9 height 5
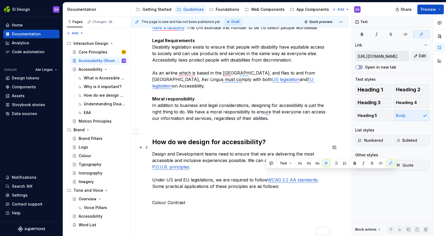
click at [234, 169] on p "Design and Development teams need to ensure that we are delivering the most acc…" at bounding box center [239, 170] width 175 height 39
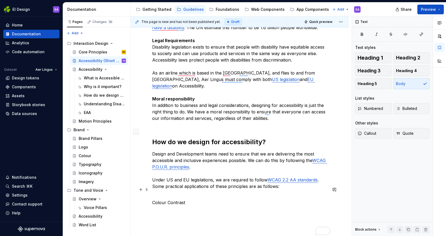
click at [190, 196] on p "Colour Contrast" at bounding box center [239, 202] width 175 height 19
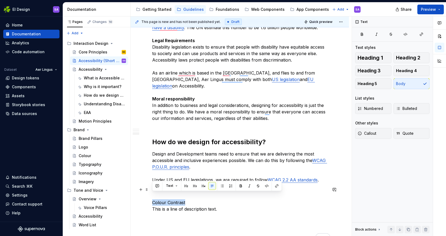
drag, startPoint x: 187, startPoint y: 195, endPoint x: 151, endPoint y: 196, distance: 36.8
click at [151, 196] on div "Aer Lingus Accessibility Statement Aer Lingus is committed to making its platfo…" at bounding box center [240, 37] width 219 height 576
click at [223, 199] on p "Colour Contrast This is a line of description text." at bounding box center [239, 206] width 175 height 26
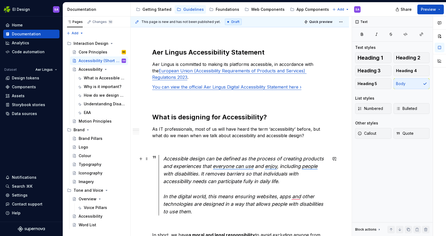
scroll to position [0, 0]
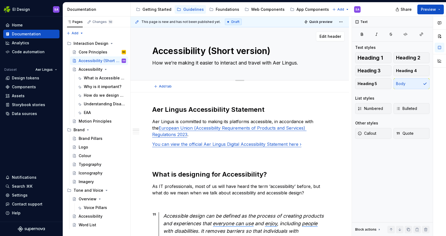
click at [214, 51] on textarea "Accessibility (Short version)" at bounding box center [238, 51] width 175 height 13
click at [213, 50] on textarea "Accessibility (Short version)" at bounding box center [238, 51] width 175 height 13
click at [267, 51] on textarea "Accessibility (Short version)" at bounding box center [238, 51] width 175 height 13
click at [257, 68] on div "Accessibility (Short version) How we’re making it easier to interact and travel…" at bounding box center [239, 53] width 175 height 53
click at [435, 11] on span "Preview" at bounding box center [428, 9] width 15 height 5
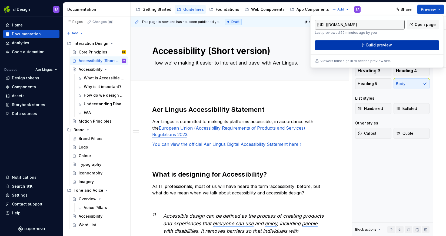
click at [374, 44] on span "Build preview" at bounding box center [380, 44] width 26 height 5
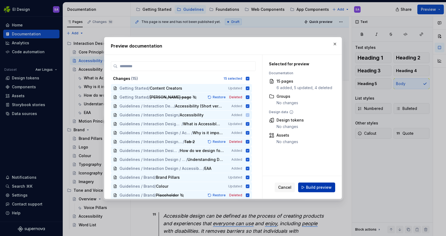
click at [314, 187] on span "Build preview" at bounding box center [319, 187] width 26 height 5
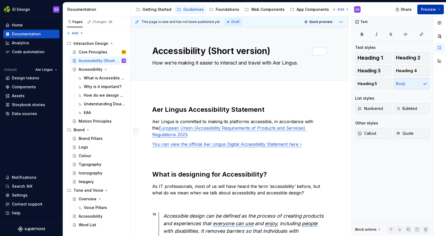
click at [435, 9] on span "Preview" at bounding box center [428, 9] width 15 height 5
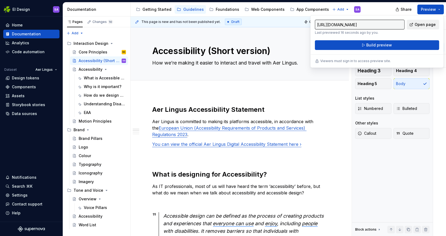
click at [426, 25] on span "Open page" at bounding box center [425, 24] width 21 height 5
type textarea "*"
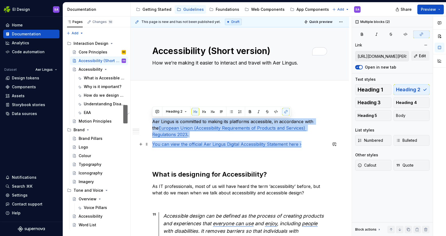
drag, startPoint x: 153, startPoint y: 122, endPoint x: 310, endPoint y: 147, distance: 158.2
copy div "Aer Lingus is committed to making its platforms accessible, in accordance with …"
click at [147, 146] on span at bounding box center [147, 145] width 4 height 8
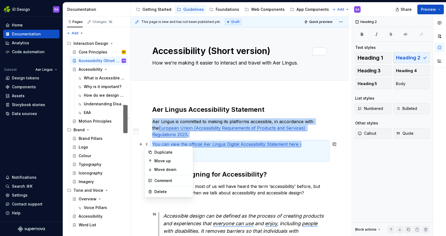
click at [218, 136] on p "Aer Lingus is committed to making its platforms accessible, in accordance with …" at bounding box center [239, 128] width 175 height 19
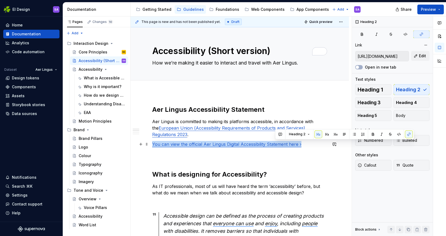
type input "https://www.irishstatutebook.ie/eli/2023/si/636/made/en/print"
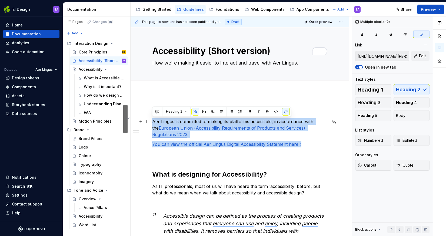
drag, startPoint x: 307, startPoint y: 144, endPoint x: 153, endPoint y: 122, distance: 155.3
click at [220, 111] on button "button" at bounding box center [222, 112] width 8 height 8
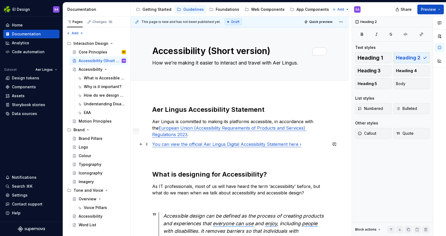
click at [182, 157] on p "You can view the official Aer Lingus Digital Accessibility Statement here ›" at bounding box center [239, 150] width 175 height 19
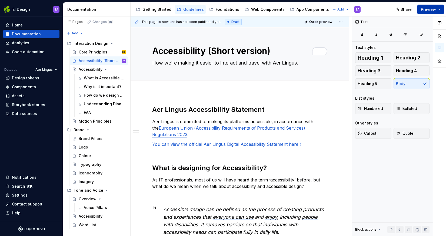
click at [428, 9] on span "Preview" at bounding box center [428, 9] width 15 height 5
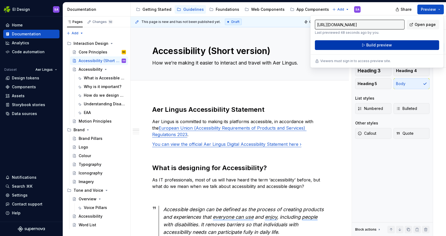
click at [381, 45] on span "Build preview" at bounding box center [380, 44] width 26 height 5
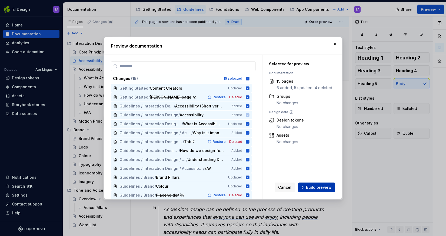
click at [317, 187] on span "Build preview" at bounding box center [319, 187] width 26 height 5
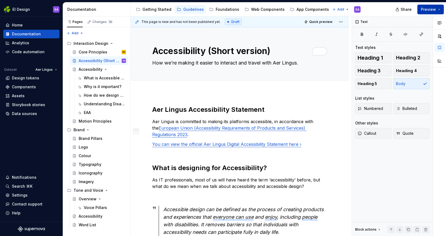
click at [429, 9] on span "Preview" at bounding box center [428, 9] width 15 height 5
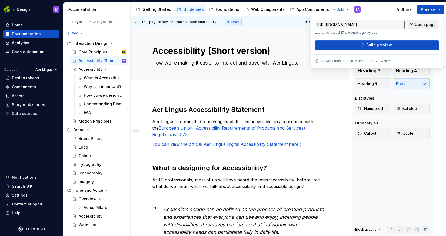
click at [421, 24] on span "Open page" at bounding box center [425, 24] width 21 height 5
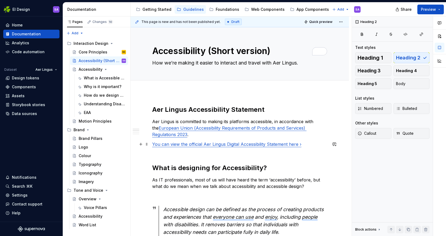
click at [312, 144] on p "You can view the official Aer Lingus Digital Accessibility Statement here ›" at bounding box center [239, 147] width 175 height 13
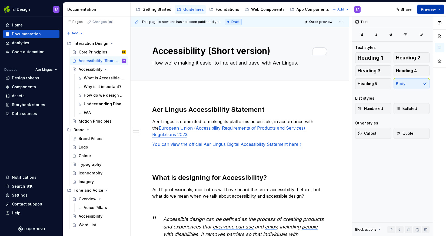
click at [429, 10] on span "Preview" at bounding box center [428, 9] width 15 height 5
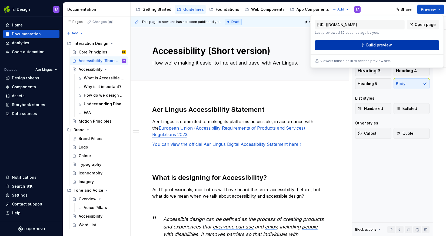
click at [381, 44] on span "Build preview" at bounding box center [380, 44] width 26 height 5
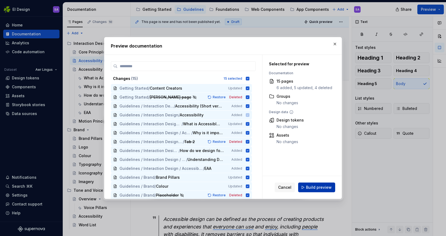
click at [315, 186] on span "Build preview" at bounding box center [319, 187] width 26 height 5
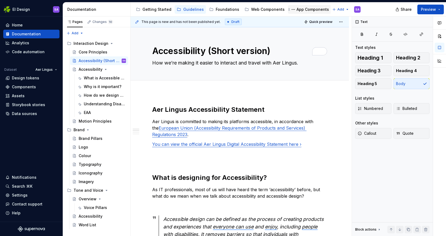
type textarea "*"
